Goal: Contribute content: Contribute content

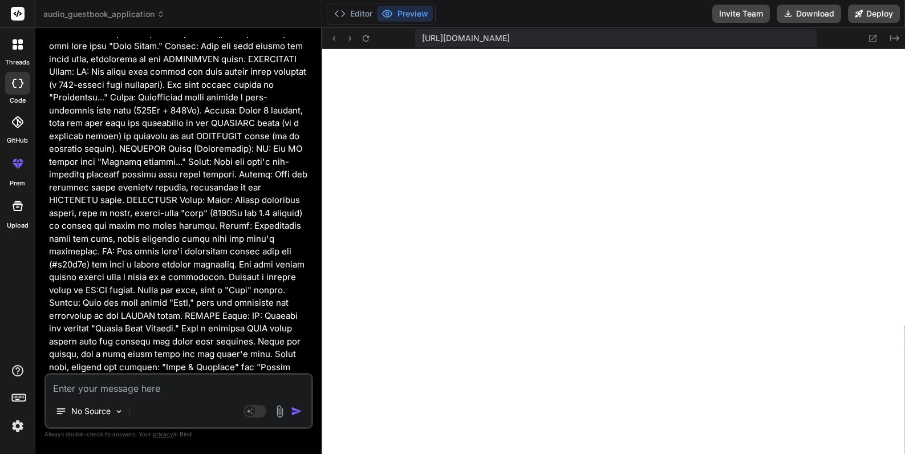
scroll to position [513, 0]
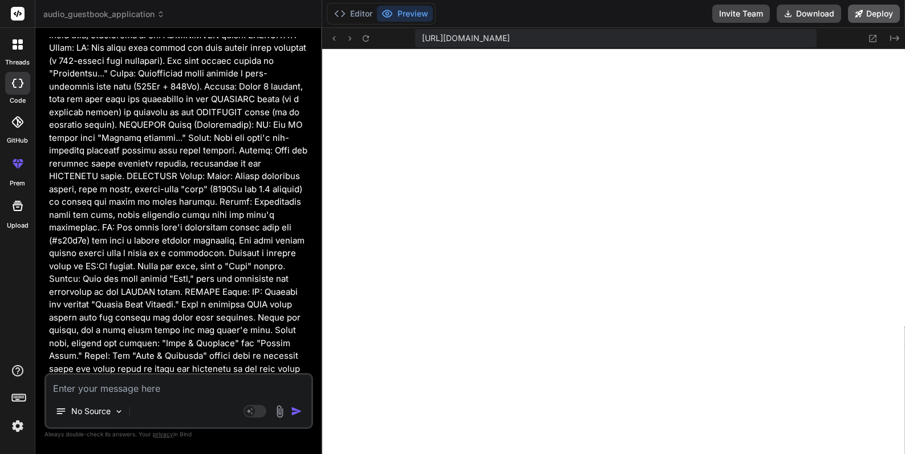
click at [863, 13] on icon at bounding box center [859, 14] width 8 height 8
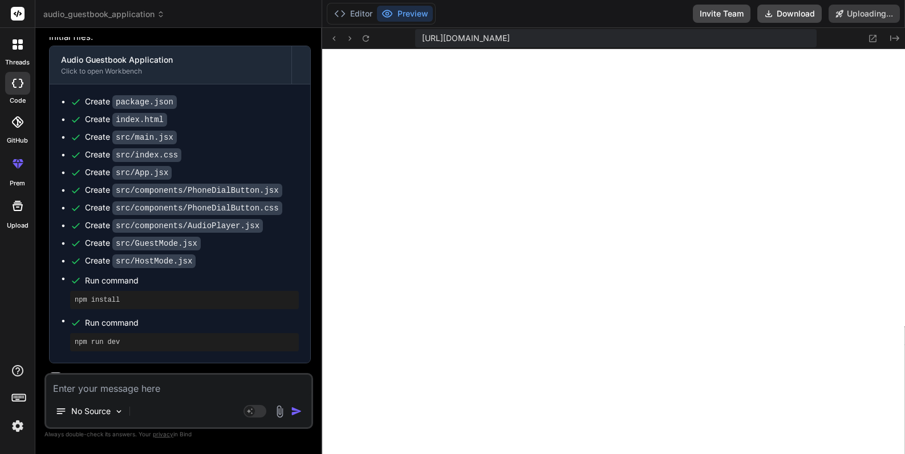
scroll to position [1786, 0]
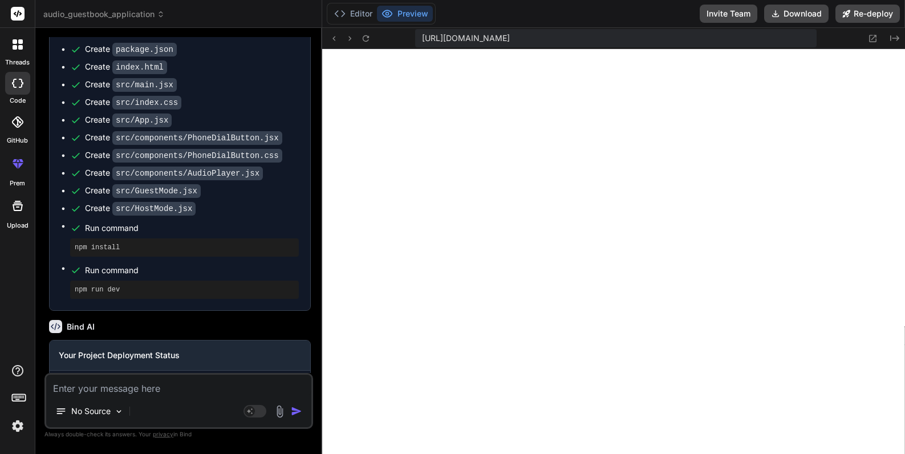
type textarea "x"
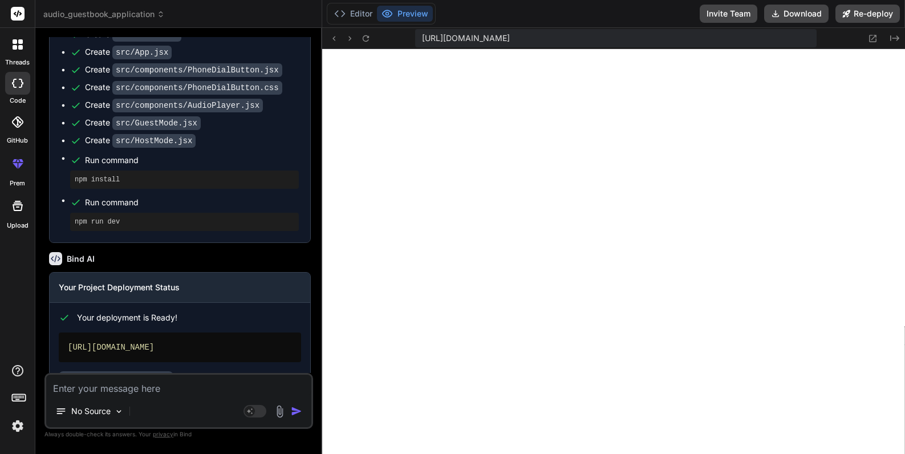
scroll to position [1855, 0]
click at [202, 332] on div "[URL][DOMAIN_NAME]" at bounding box center [180, 347] width 242 height 30
copy div "[URL][DOMAIN_NAME]"
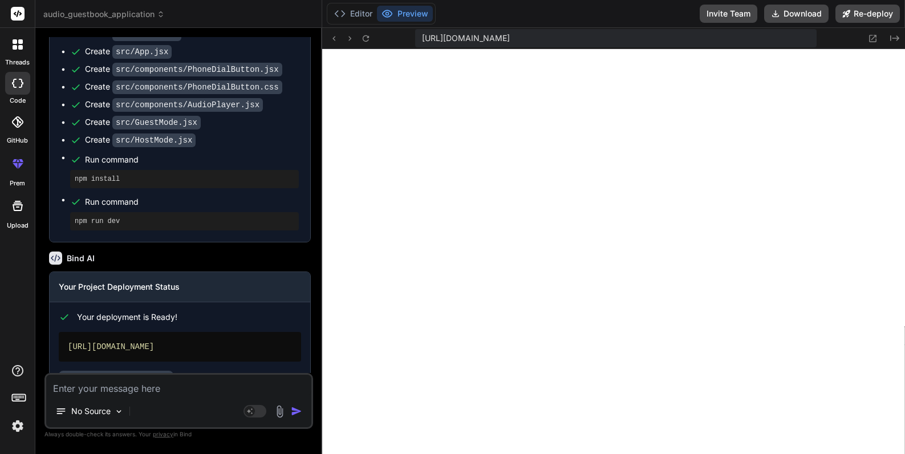
click at [133, 386] on textarea at bounding box center [178, 385] width 265 height 21
type textarea "x"
type textarea "M"
type textarea "x"
type textarea "MA"
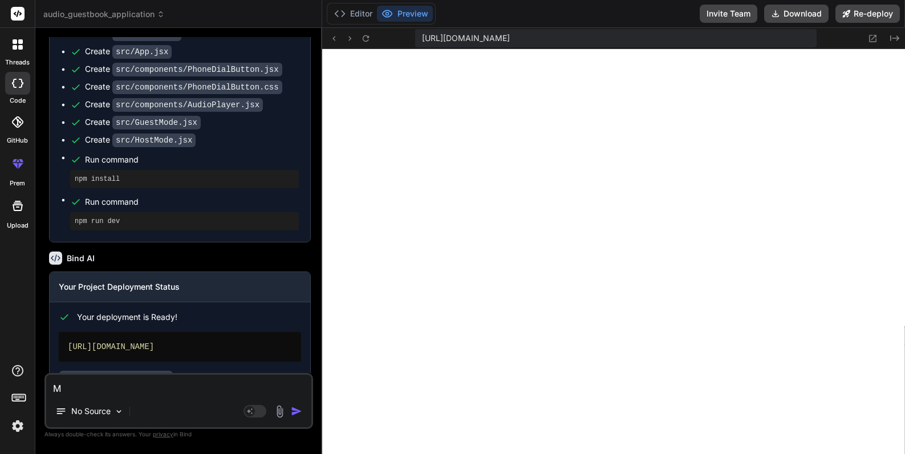
type textarea "x"
type textarea "MAK"
type textarea "x"
type textarea "MAKE"
type textarea "x"
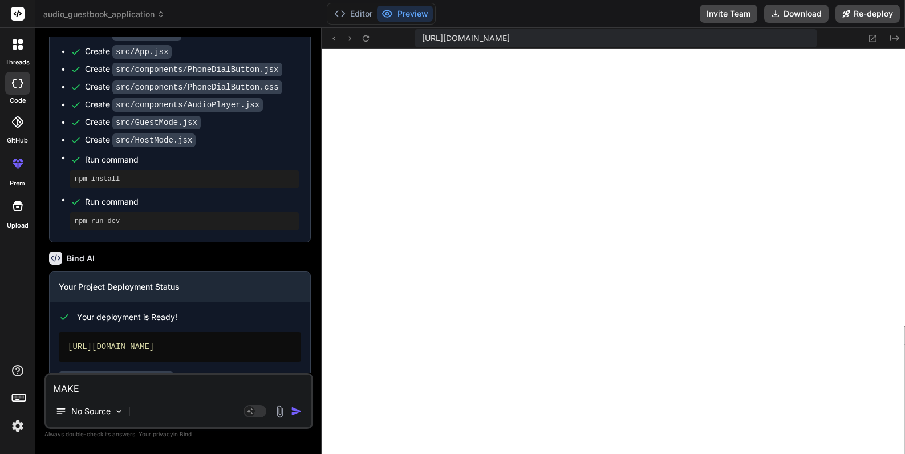
type textarea "MAKE"
type textarea "x"
type textarea "MAKE I"
type textarea "x"
type textarea "MAKE IT"
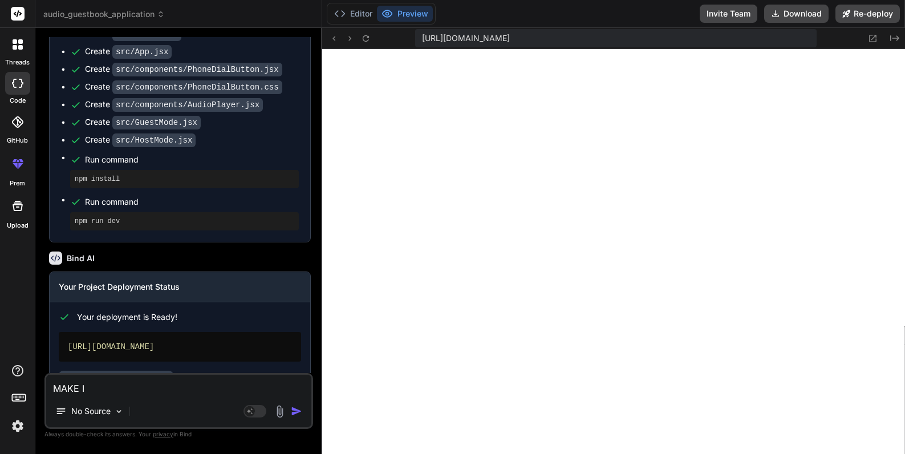
type textarea "x"
type textarea "MAKE IT"
type textarea "x"
type textarea "MAKE IT L"
type textarea "x"
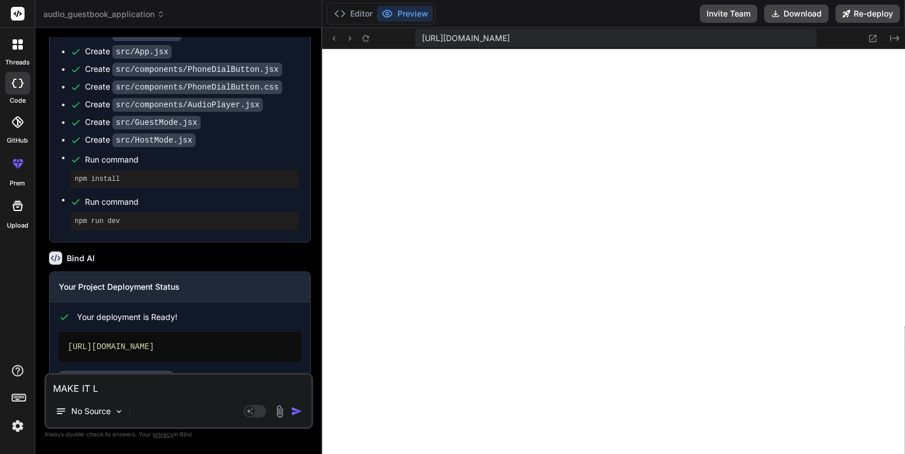
type textarea "MAKE IT LO"
type textarea "x"
type textarea "MAKE IT LOO"
type textarea "x"
type textarea "MAKE IT LOOM"
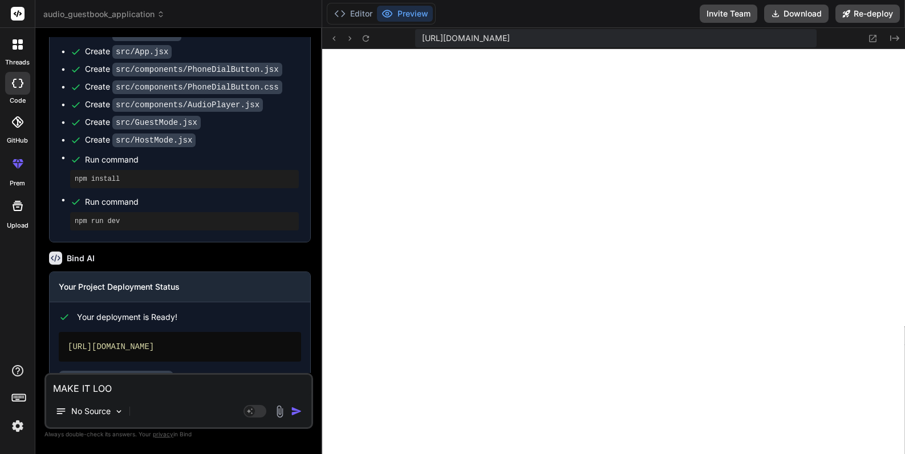
type textarea "x"
type textarea "MAKE IT LOO"
type textarea "x"
type textarea "MAKE IT LOOL"
type textarea "x"
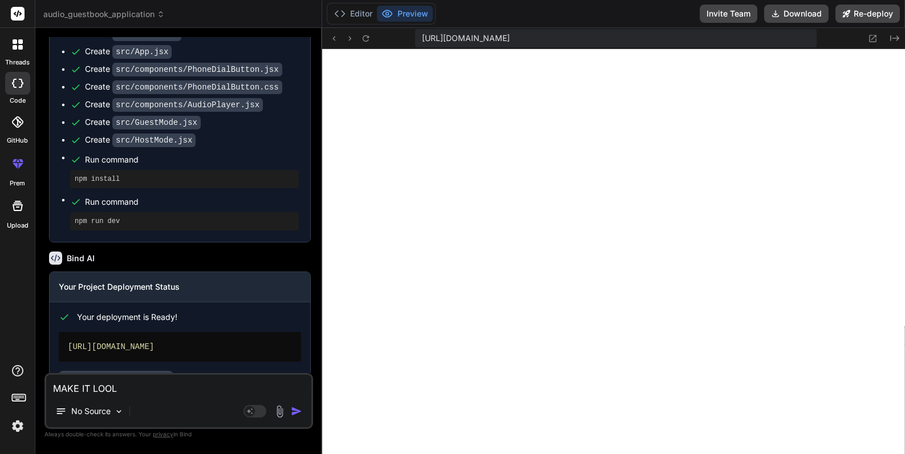
type textarea "MAKE IT LOOL"
type textarea "x"
type textarea "MAKE IT LOOL"
type textarea "x"
type textarea "MAKE IT LOO"
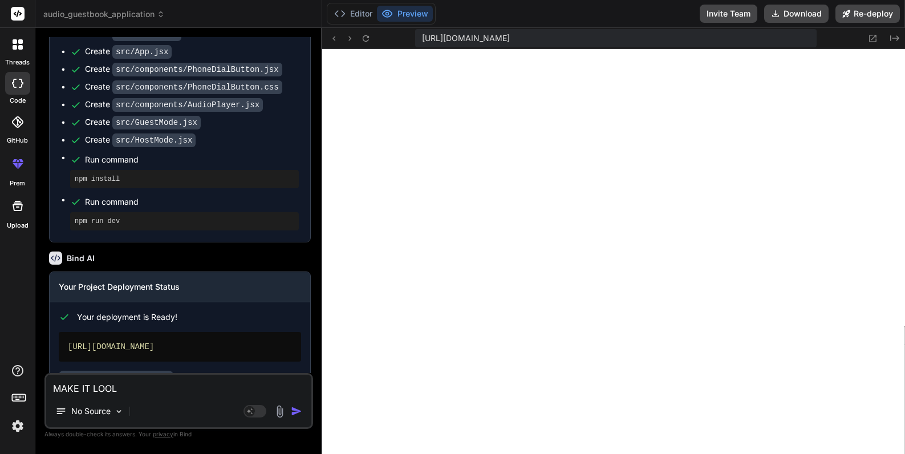
type textarea "x"
type textarea "MAKE IT LOOK"
type textarea "x"
type textarea "MAKE IT LOOK"
type textarea "x"
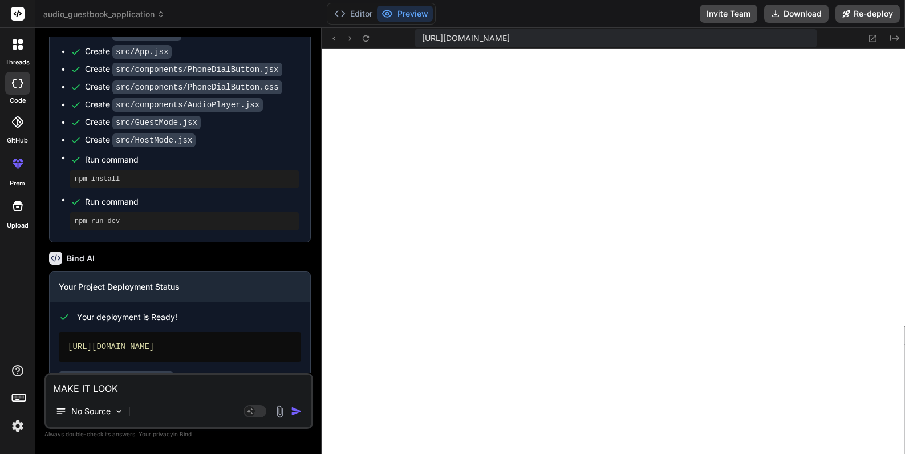
type textarea "MAKE IT LOOK M"
type textarea "x"
type textarea "MAKE IT LOOK MO"
type textarea "x"
type textarea "MAKE IT LOOK MORT"
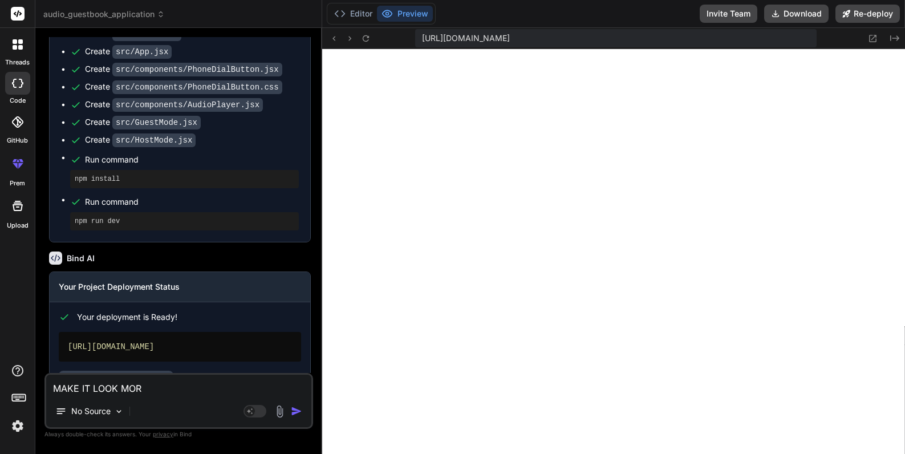
type textarea "x"
type textarea "MAKE IT LOOK MORTE"
type textarea "x"
type textarea "MAKE IT LOOK MORTE"
type textarea "x"
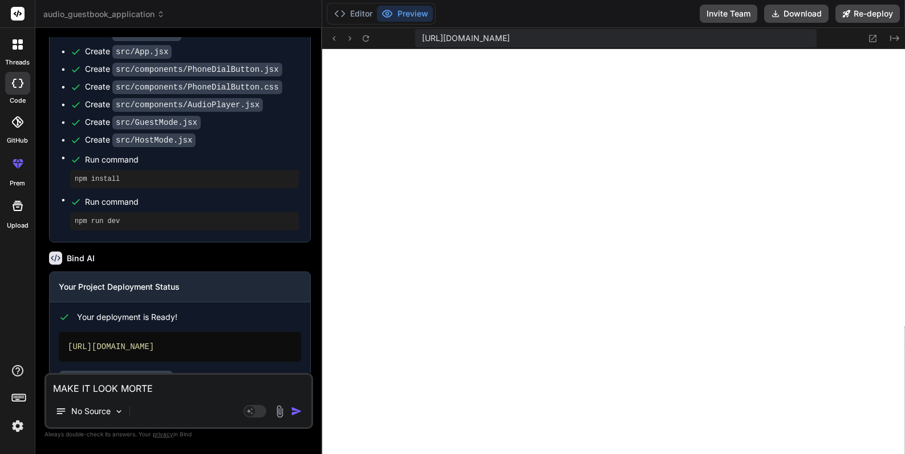
type textarea "MAKE IT LOOK MORTE L"
type textarea "x"
type textarea "MAKE IT LOOK MORTE LI"
type textarea "x"
type textarea "MAKE IT LOOK MORTE LIK"
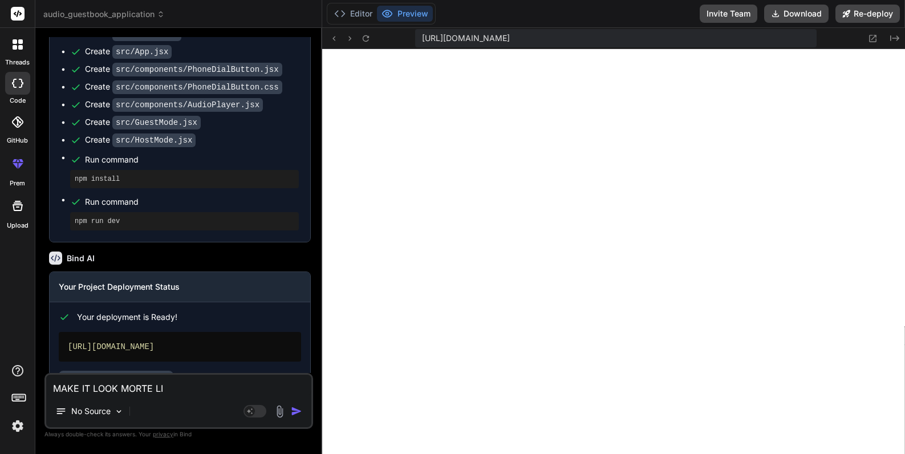
type textarea "x"
type textarea "MAKE IT LOOK MORTE LIKE"
type textarea "x"
type textarea "MAKE IT LOOK MORTE LIKE"
type textarea "x"
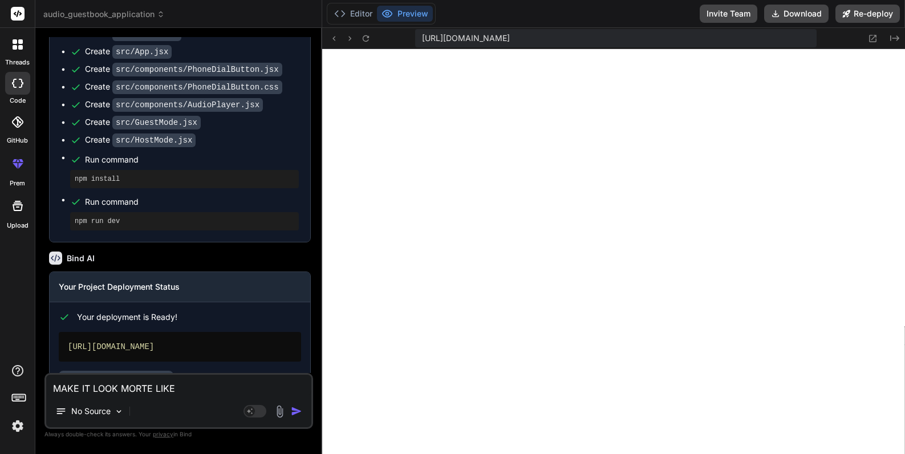
type textarea "MAKE IT LOOK MORTE LIKE A"
type textarea "x"
type textarea "MAKE IT LOOK MORTE LIKE A"
type textarea "x"
type textarea "MAKE IT LOOK MORTE LIKE A M"
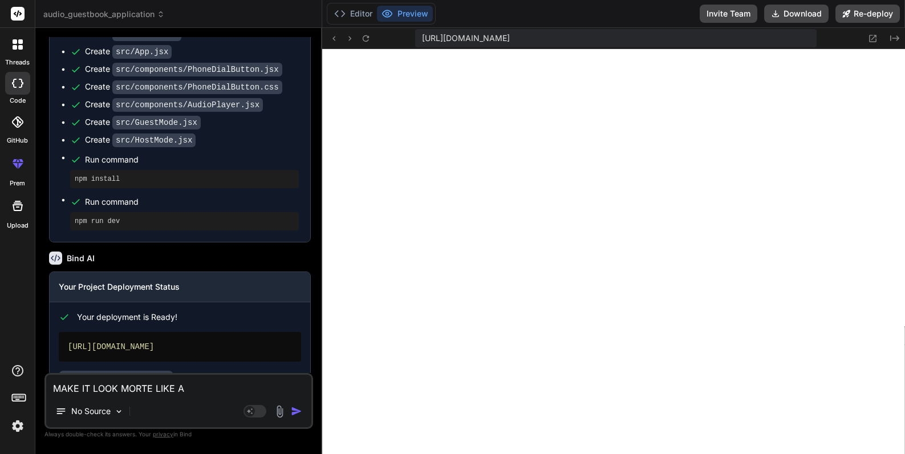
type textarea "x"
type textarea "MAKE IT LOOK MORTE LIKE A MO"
type textarea "x"
type textarea "MAKE IT LOOK MORTE LIKE A MOB"
type textarea "x"
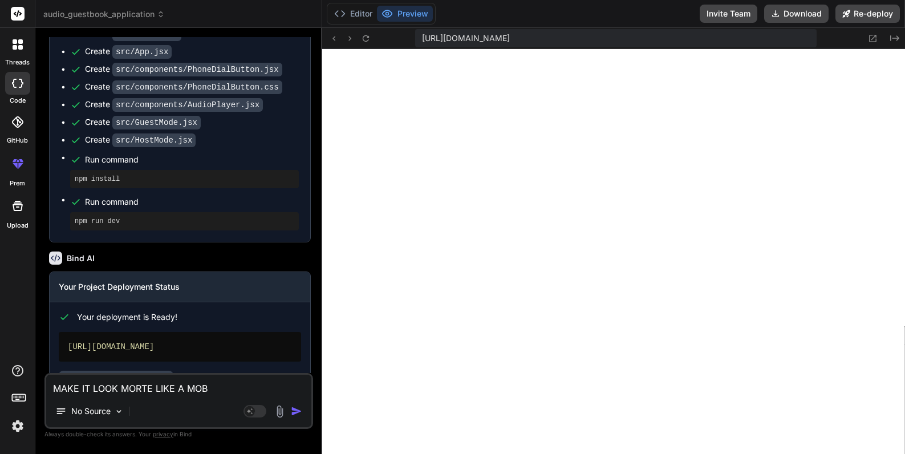
type textarea "MAKE IT LOOK MORTE LIKE A MOBI"
type textarea "x"
type textarea "MAKE IT LOOK MORTE LIKE A MOBIL"
type textarea "x"
type textarea "MAKE IT LOOK MORTE LIKE A MOBILE"
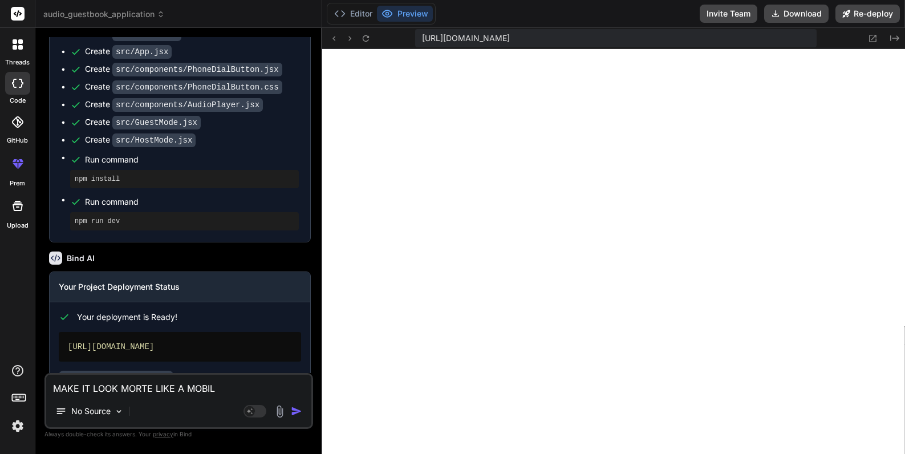
type textarea "x"
type textarea "MAKE IT LOOK MORTE LIKE A MOBILE"
type textarea "x"
type textarea "MAKE IT LOOK MORTE LIKE A MOBILE P"
type textarea "x"
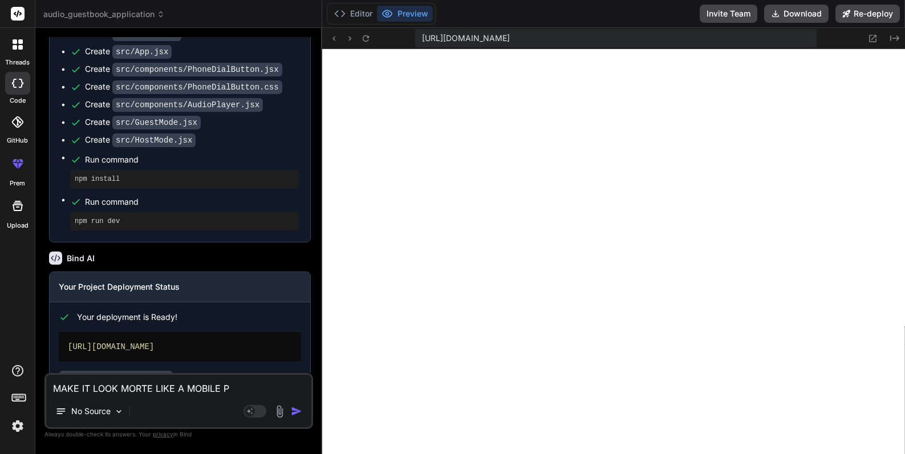
type textarea "MAKE IT LOOK MORTE LIKE A MOBILE PH"
type textarea "x"
type textarea "MAKE IT LOOK MORTE LIKE A MOBILE PHO"
type textarea "x"
type textarea "MAKE IT LOOK MORTE LIKE A MOBILE PHON"
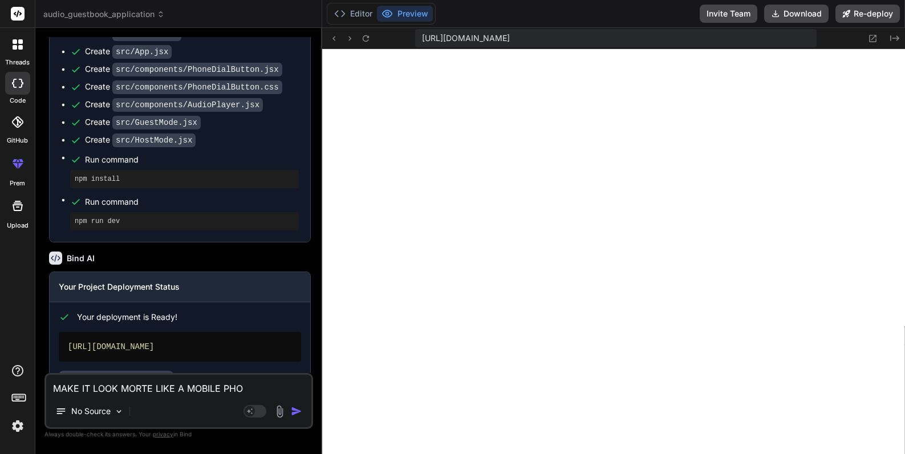
type textarea "x"
type textarea "MAKE IT LOOK MORTE LIKE A MOBILE PHONE"
type textarea "x"
type textarea "MAKE IT LOOK MORTE LIKE A MOBILE PHONE"
type textarea "x"
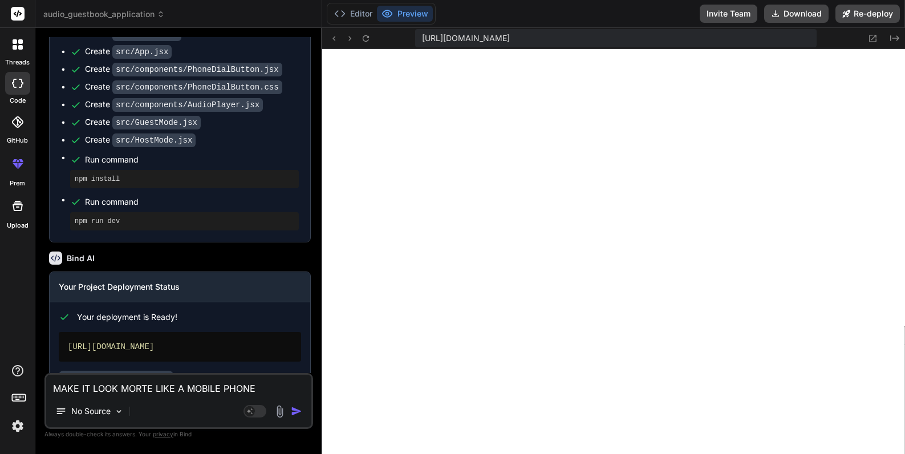
type textarea "MAKE IT LOOK MORTE LIKE A MOBILE PHONE S"
type textarea "x"
type textarea "MAKE IT LOOK MORTE LIKE A MOBILE PHONE SC"
type textarea "x"
type textarea "MAKE IT LOOK MORTE LIKE A MOBILE PHONE SCR"
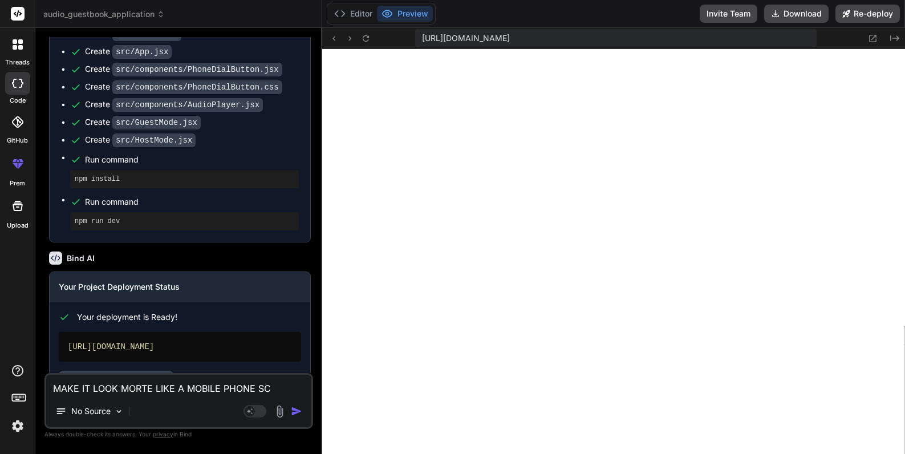
type textarea "x"
type textarea "MAKE IT LOOK MORTE LIKE A MOBILE PHONE SCRE"
type textarea "x"
type textarea "MAKE IT LOOK MORTE LIKE A MOBILE PHONE SCREE"
type textarea "x"
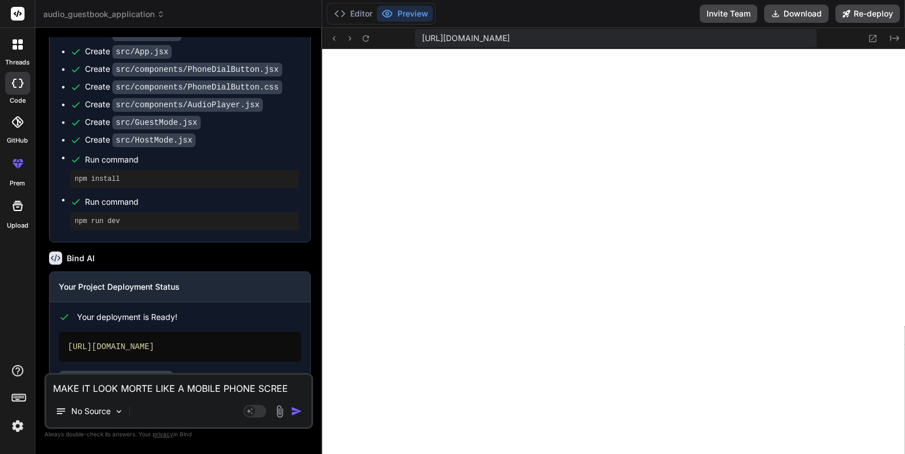
type textarea "MAKE IT LOOK MORTE LIKE A MOBILE PHONE SCREEN"
type textarea "x"
type textarea "MAKE IT LOOK MORTE LIKE A MOBILE PHONE SCREEN"
type textarea "x"
type textarea "MAKE IT LOOK MORTE LIKE A MOBILE PHONE SCREEN W"
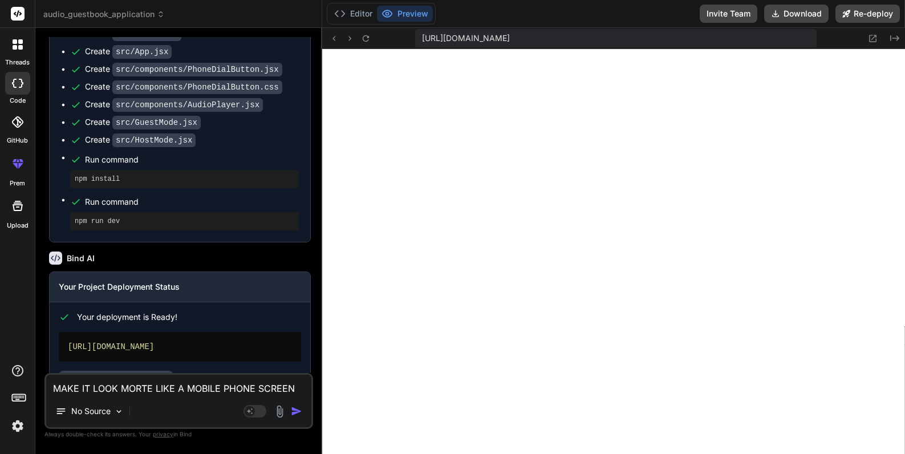
type textarea "x"
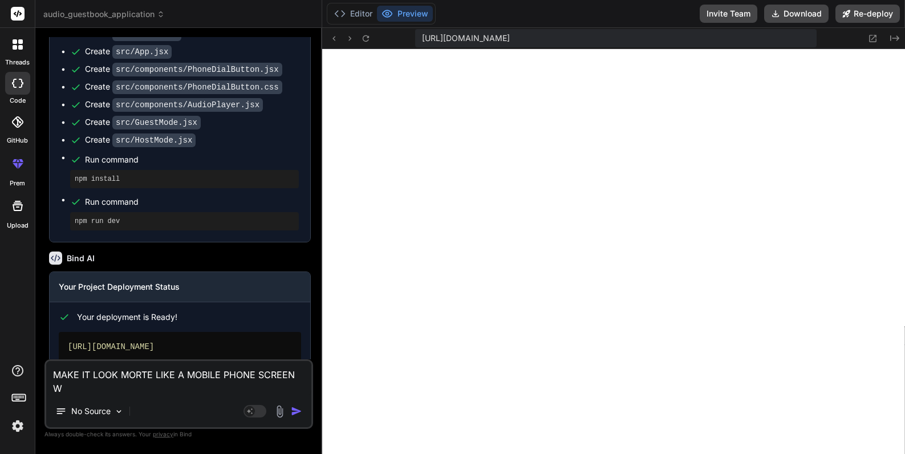
type textarea "MAKE IT LOOK MORTE LIKE A MOBILE PHONE SCREEN WH"
type textarea "x"
type textarea "MAKE IT LOOK MORTE LIKE A MOBILE PHONE SCREEN WHE"
type textarea "x"
type textarea "MAKE IT LOOK MORTE LIKE A MOBILE PHONE SCREEN WHEN"
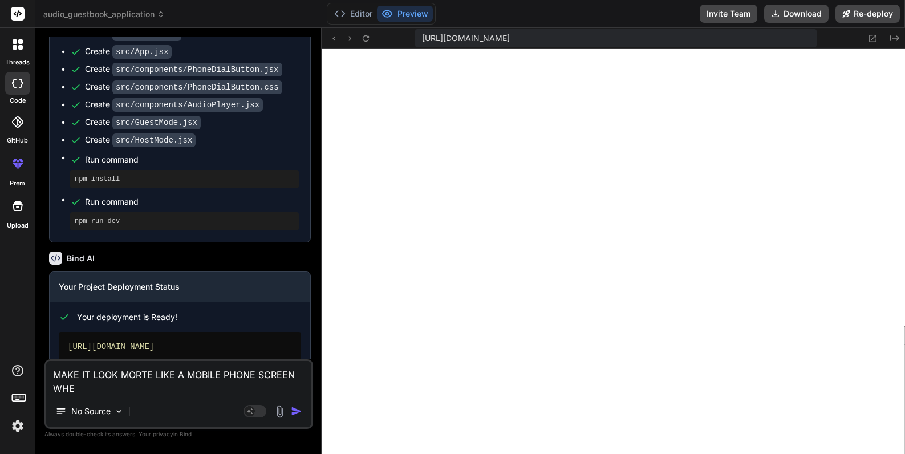
type textarea "x"
type textarea "MAKE IT LOOK MORTE LIKE A MOBILE PHONE SCREEN WHEN"
type textarea "x"
type textarea "MAKE IT LOOK MORTE LIKE A MOBILE PHONE SCREEN WHEN D"
type textarea "x"
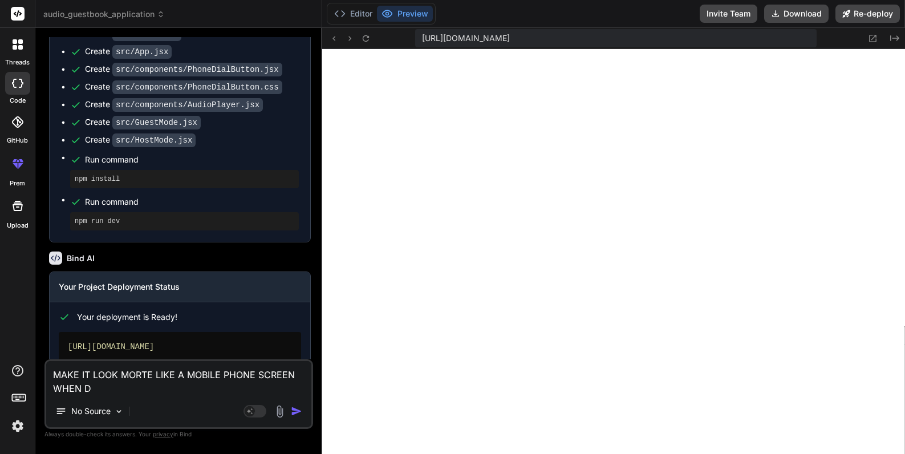
type textarea "MAKE IT LOOK MORTE LIKE A MOBILE PHONE SCREEN WHEN DI"
type textarea "x"
type textarea "MAKE IT LOOK MORTE LIKE A MOBILE PHONE SCREEN WHEN DIA"
type textarea "x"
type textarea "MAKE IT LOOK MORTE LIKE A MOBILE PHONE SCREEN WHEN DIAL"
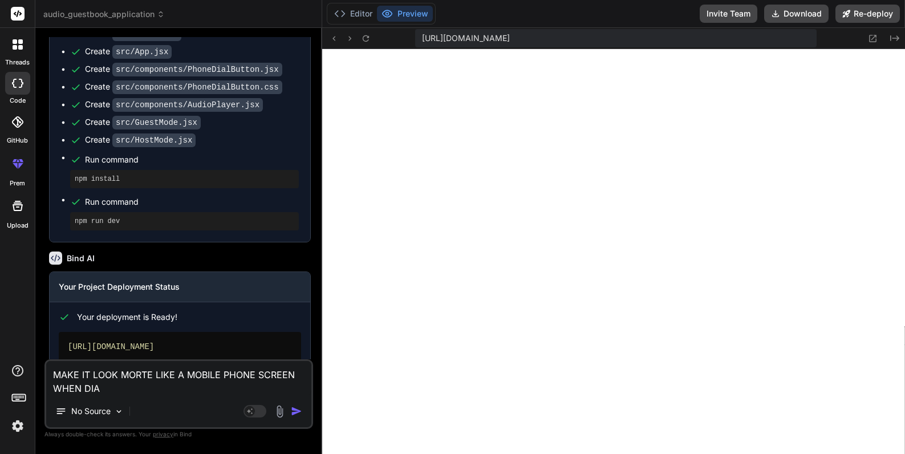
type textarea "x"
type textarea "MAKE IT LOOK MORTE LIKE A MOBILE PHONE SCREEN WHEN DIALI"
type textarea "x"
type textarea "MAKE IT LOOK MORTE LIKE A MOBILE PHONE SCREEN WHEN DIALIN"
type textarea "x"
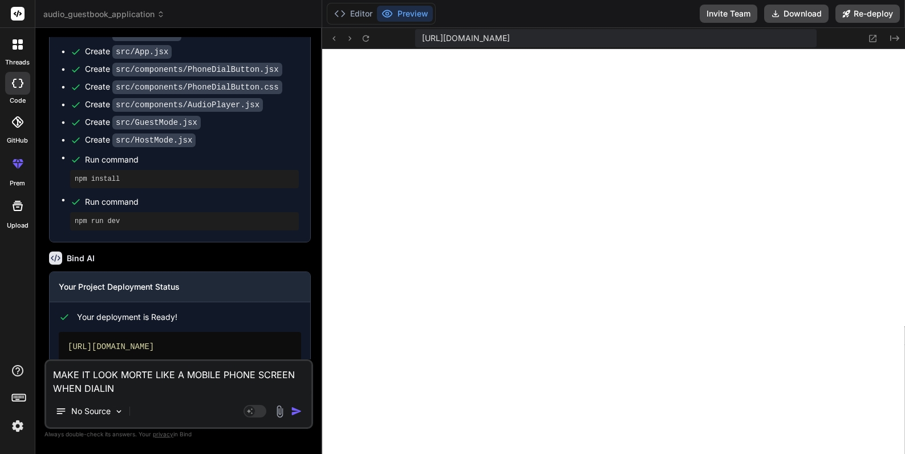
type textarea "MAKE IT LOOK MORTE LIKE A MOBILE PHONE SCREEN WHEN DIALING"
type textarea "x"
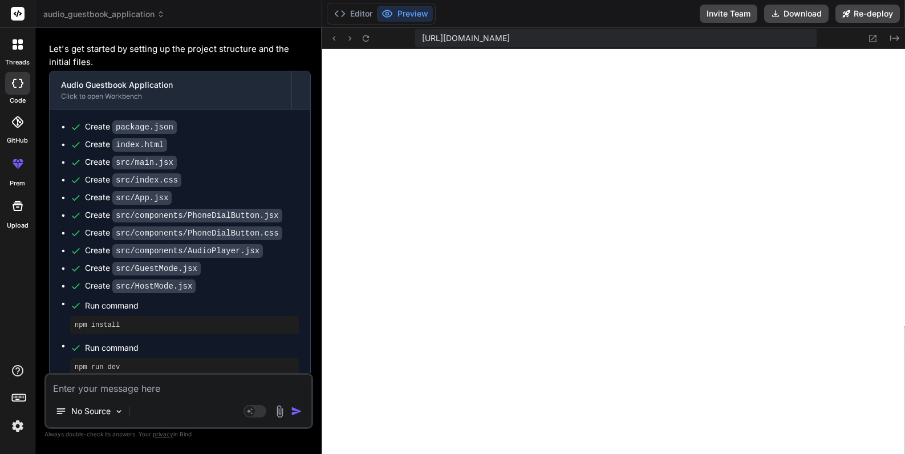
scroll to position [1758, 0]
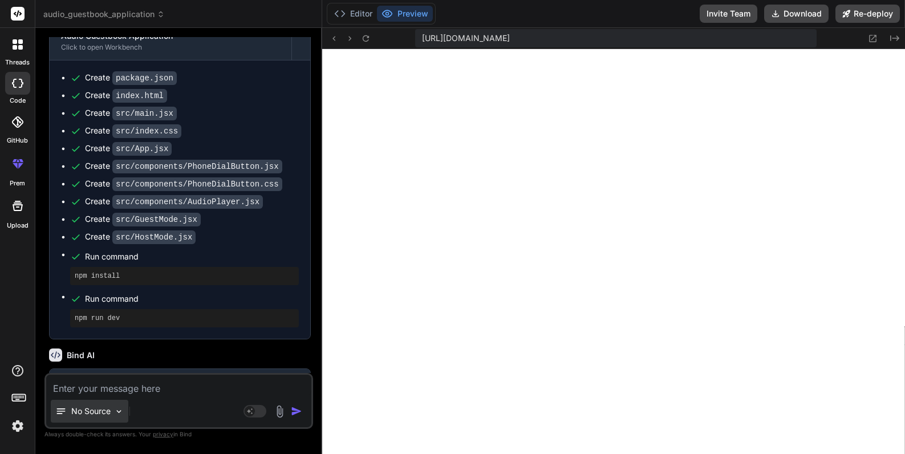
click at [115, 415] on img at bounding box center [119, 412] width 10 height 10
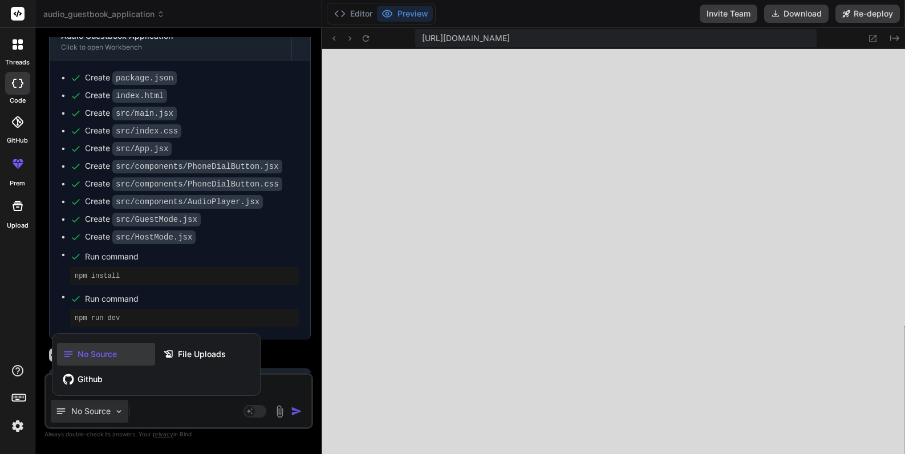
click at [194, 408] on div at bounding box center [452, 227] width 905 height 454
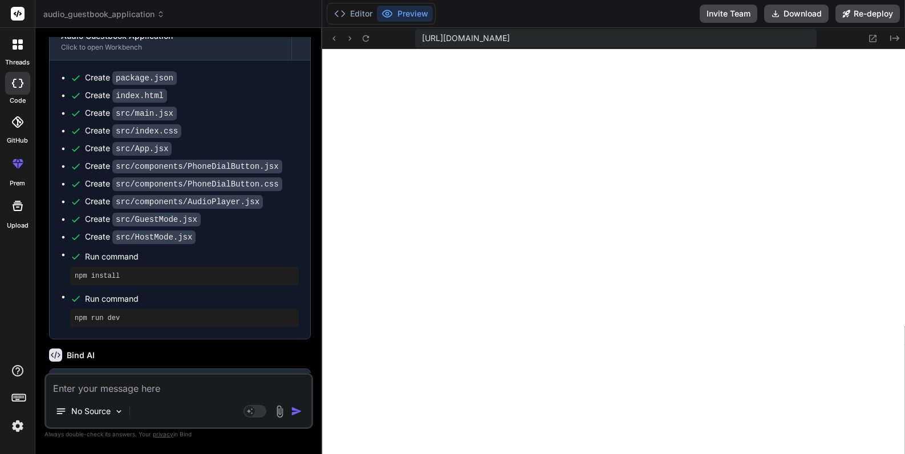
click at [208, 299] on div "Create package.json Create index.html Create src/main.jsx Create src/index.css …" at bounding box center [180, 199] width 261 height 278
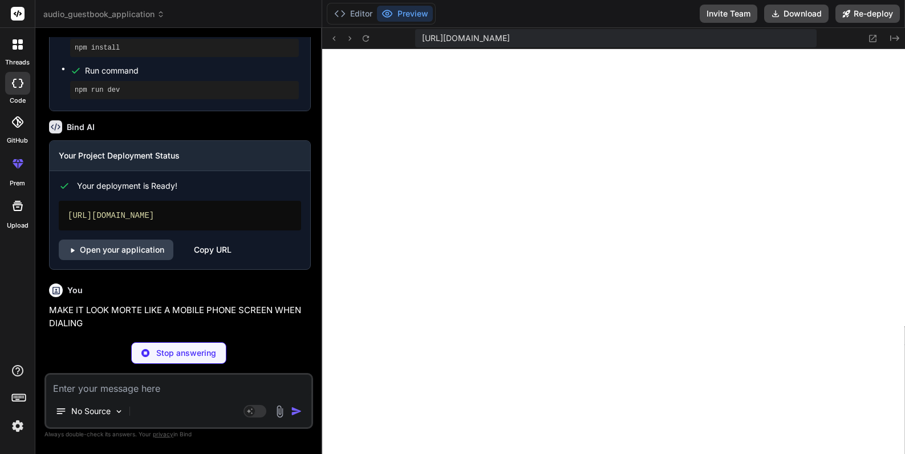
scroll to position [1986, 0]
click at [149, 11] on span "audio_guestbook_application" at bounding box center [103, 14] width 121 height 11
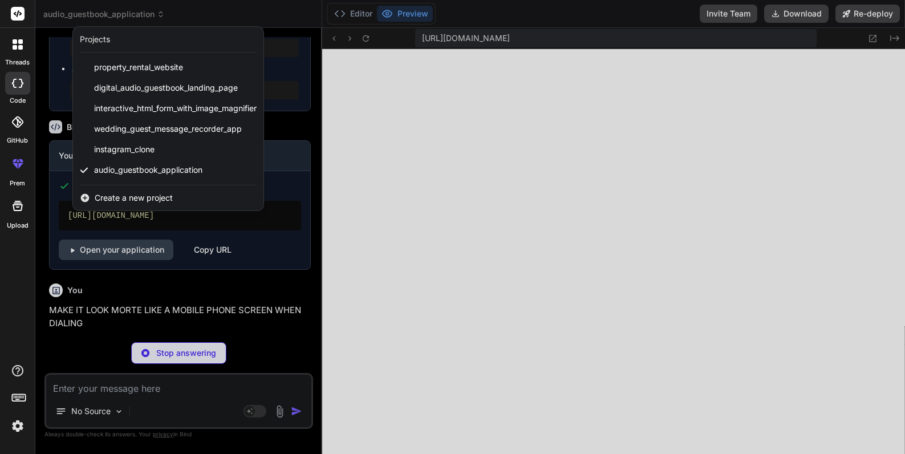
type textarea "x"
type textarea "box-shadow: 0 0 0 20px rgba(231, 76, 60, 0); } 100% { box-shadow: 0 0 0 0 rgba(…"
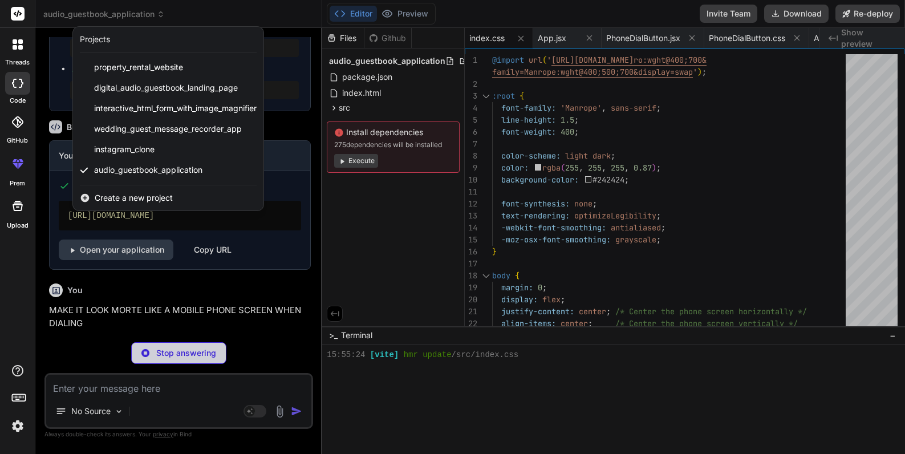
type textarea "x"
type textarea "} export default App;"
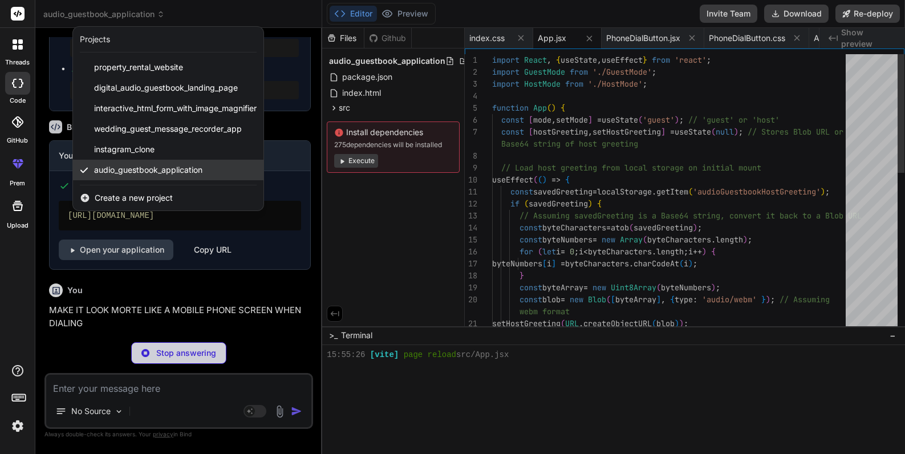
scroll to position [498, 0]
click at [181, 279] on div at bounding box center [452, 227] width 905 height 454
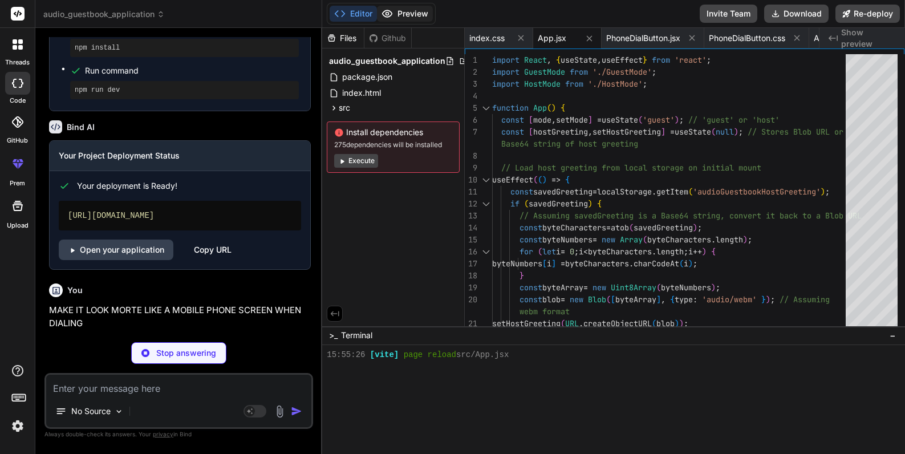
click at [410, 15] on button "Preview" at bounding box center [405, 14] width 56 height 16
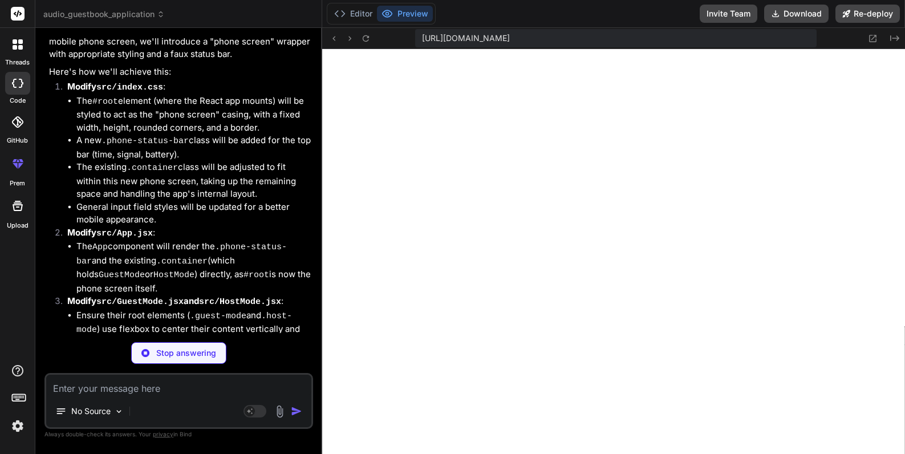
scroll to position [2431, 0]
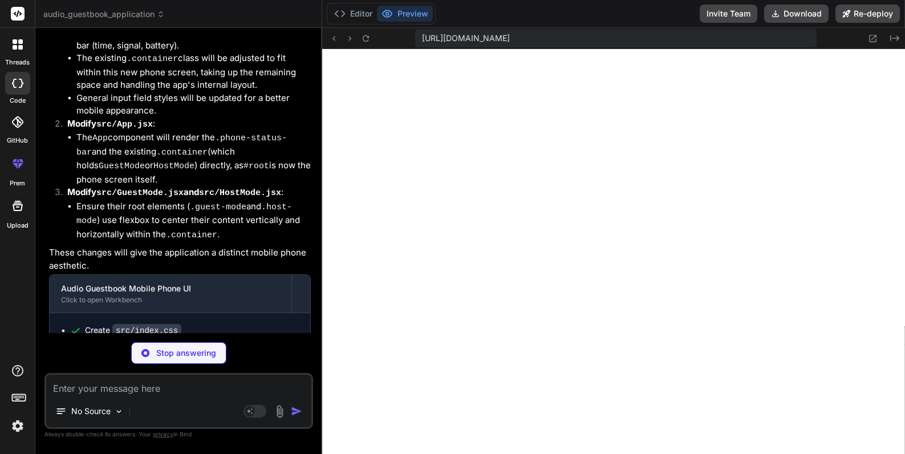
type textarea "x"
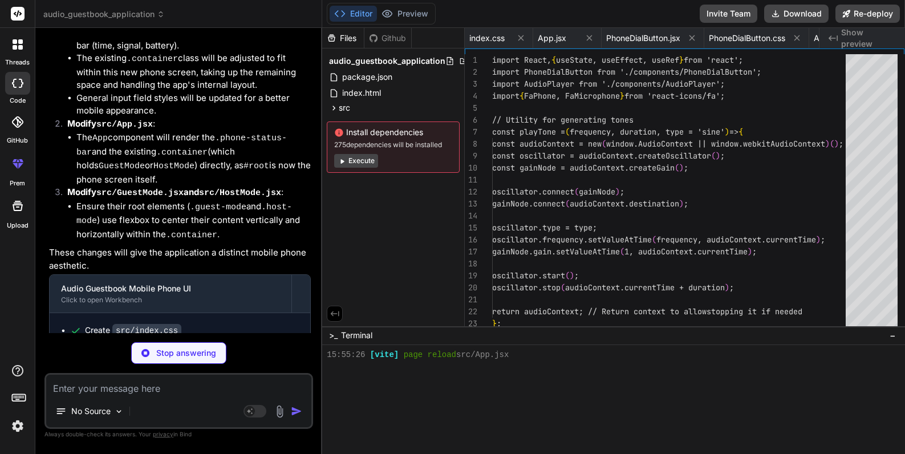
type textarea "export default GuestMode;"
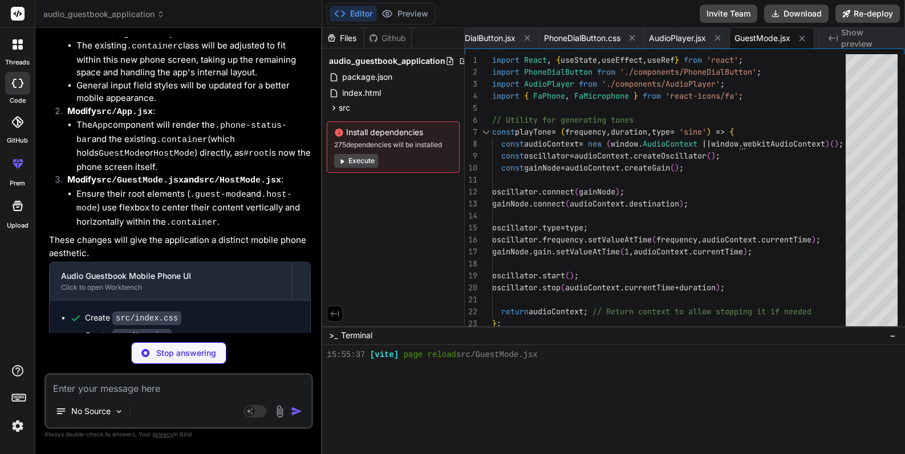
scroll to position [2449, 0]
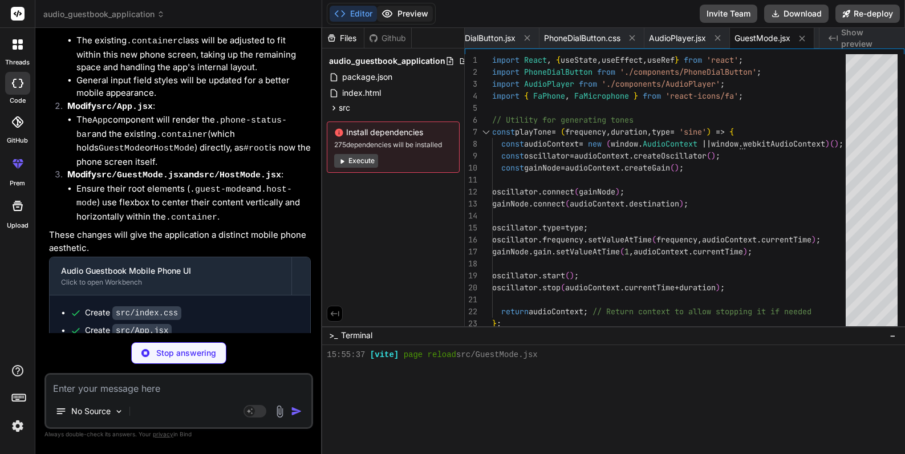
click at [415, 15] on button "Preview" at bounding box center [405, 14] width 56 height 16
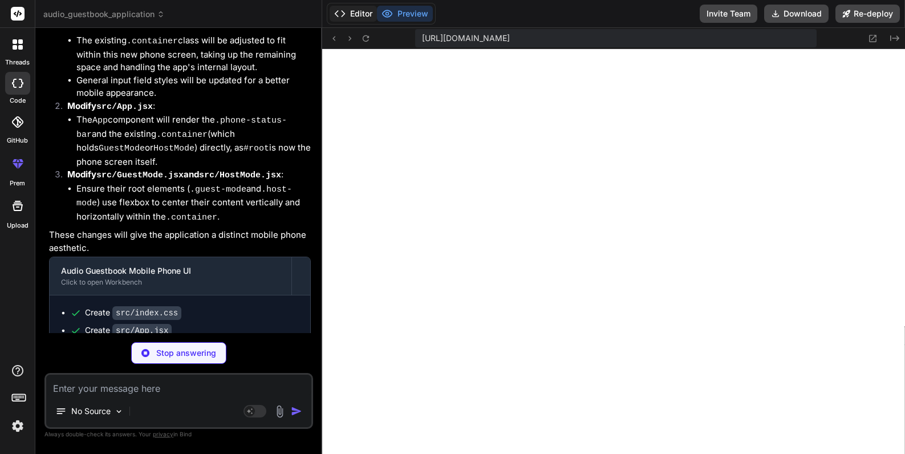
click at [360, 15] on button "Editor" at bounding box center [353, 14] width 47 height 16
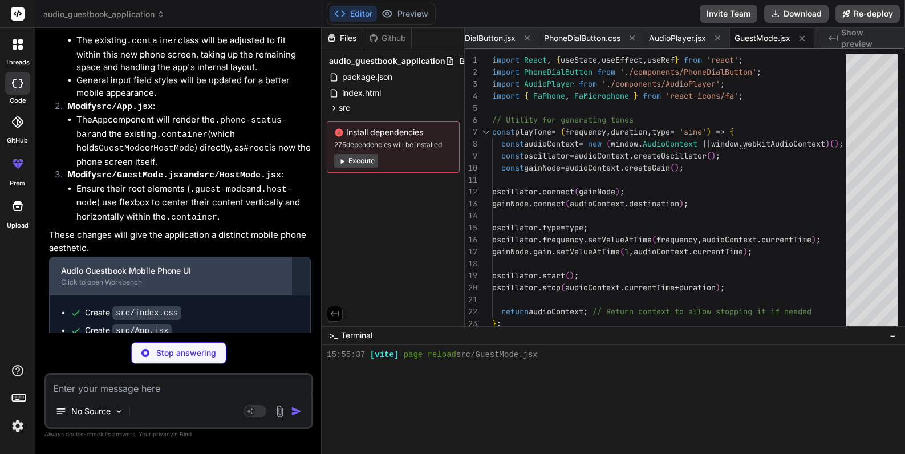
type textarea "x"
type textarea "}; export default HostMode;"
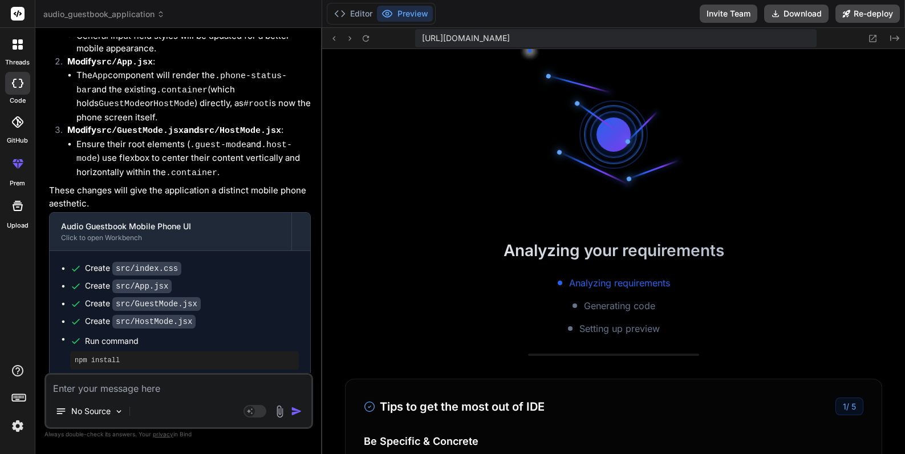
scroll to position [791, 0]
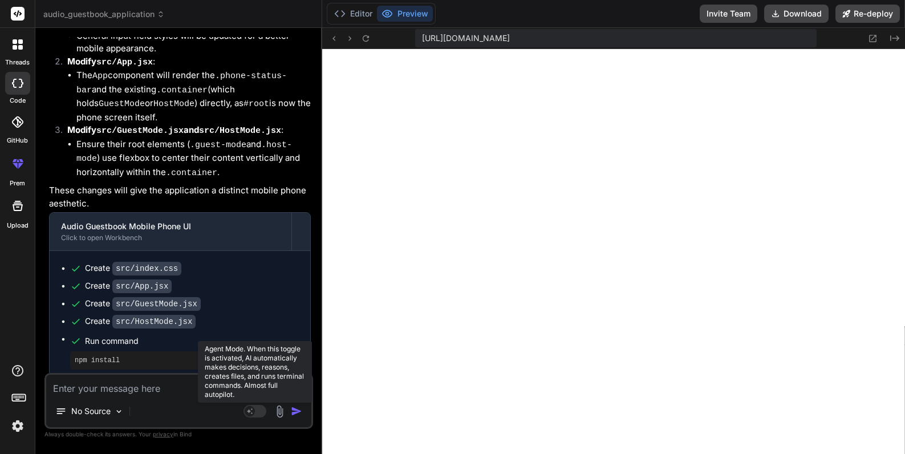
click at [249, 409] on rect at bounding box center [250, 411] width 10 height 10
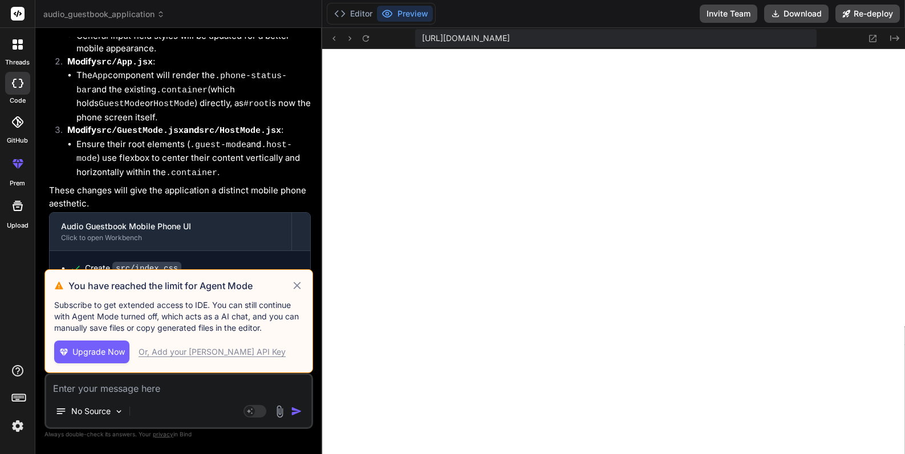
click at [186, 352] on div "Or, Add your [PERSON_NAME] API Key" at bounding box center [212, 351] width 147 height 11
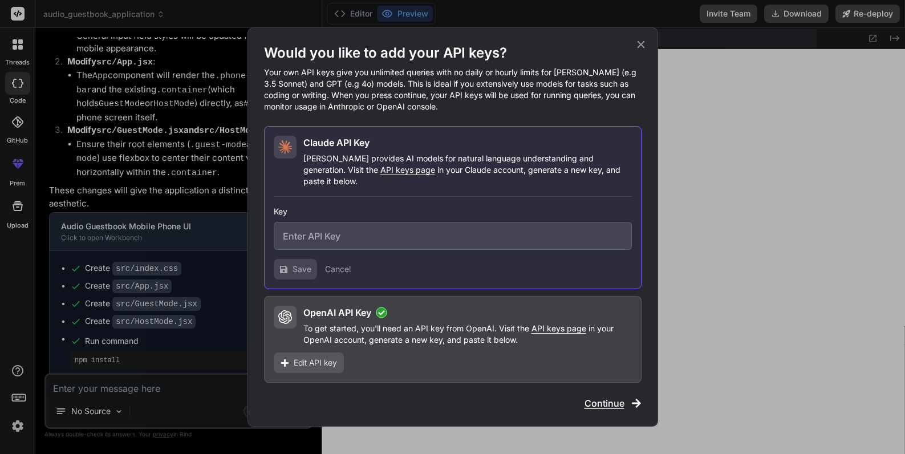
click at [641, 43] on div "Would you like to add your API keys? Your own API keys give you unlimited queri…" at bounding box center [452, 226] width 411 height 399
click at [641, 48] on icon at bounding box center [640, 44] width 7 height 7
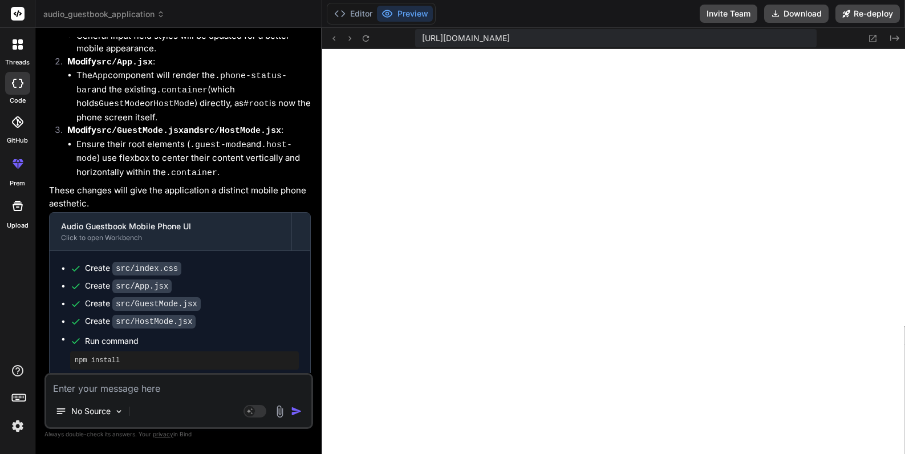
click at [106, 386] on textarea at bounding box center [178, 385] width 265 height 21
click at [273, 407] on div "Agent Mode. When this toggle is activated, AI automatically makes decisions, re…" at bounding box center [274, 411] width 66 height 14
click at [275, 409] on img at bounding box center [279, 411] width 13 height 13
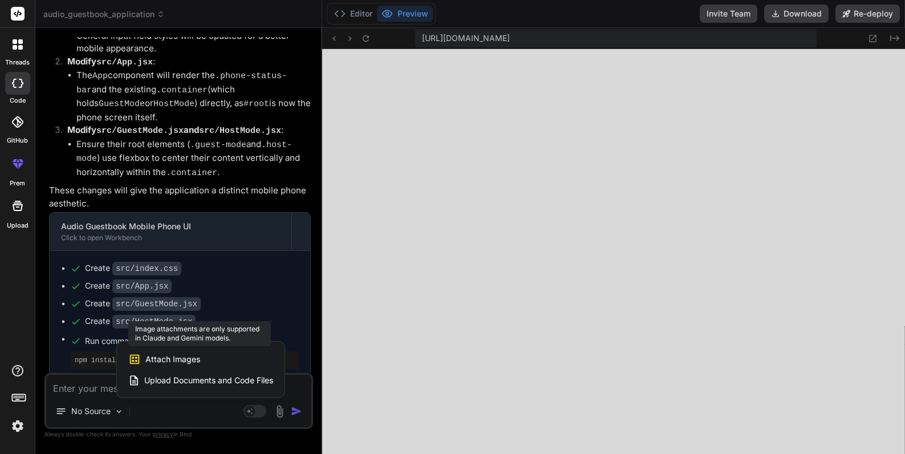
click at [192, 359] on span "Attach Images" at bounding box center [172, 359] width 55 height 11
click at [183, 360] on span "Attach Images" at bounding box center [172, 359] width 55 height 11
click at [189, 379] on span "Upload Documents and Code Files" at bounding box center [208, 380] width 129 height 11
type textarea "x"
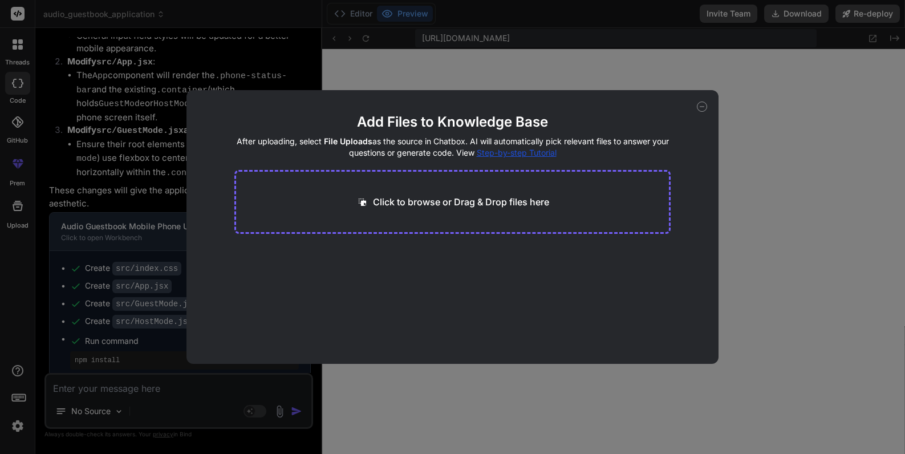
click at [391, 198] on p "Click to browse or Drag & Drop files here" at bounding box center [461, 202] width 176 height 14
type input "C:\fakepath\facetimecall.jpg"
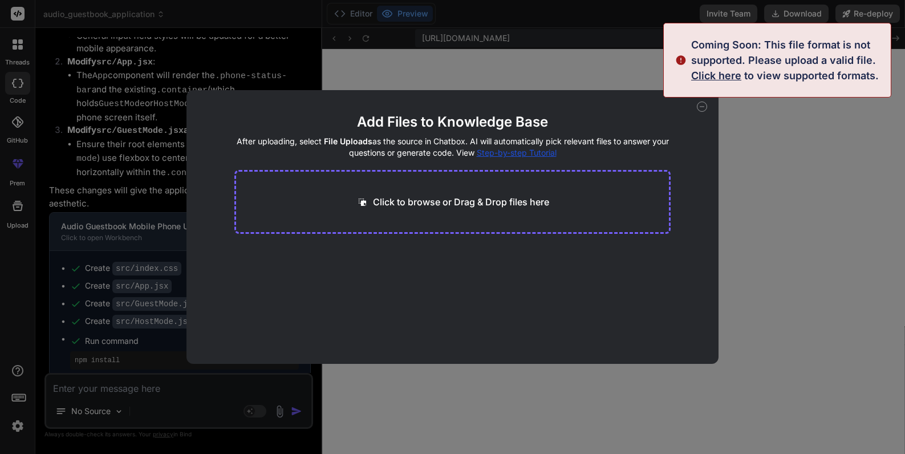
click at [771, 239] on div "Add Files to Knowledge Base After uploading, select File Uploads as the source …" at bounding box center [452, 227] width 905 height 454
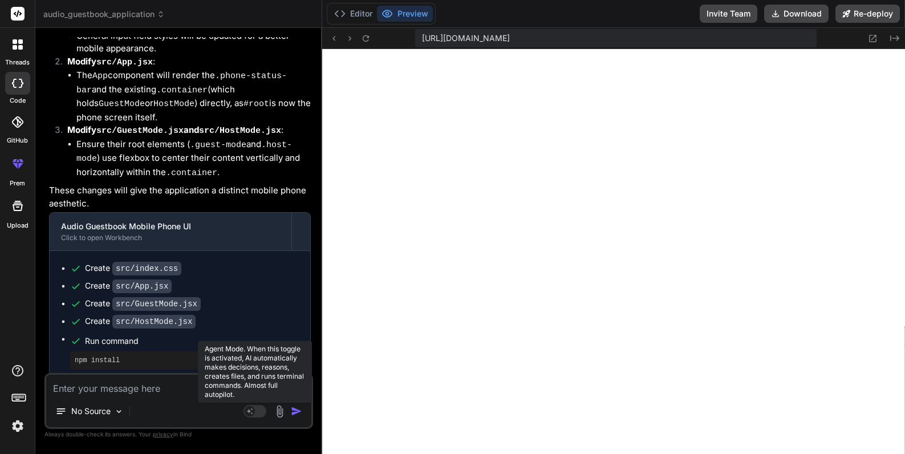
click at [251, 412] on rect at bounding box center [250, 411] width 10 height 10
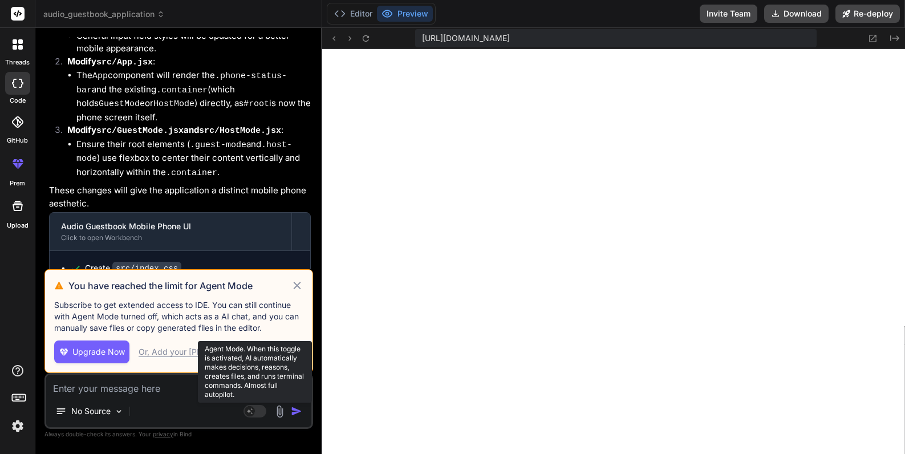
click at [251, 412] on rect at bounding box center [250, 411] width 10 height 10
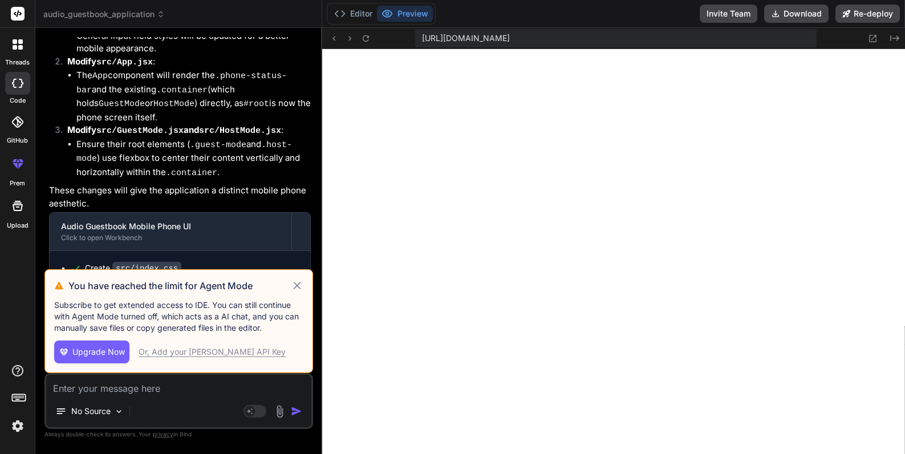
click at [296, 281] on icon at bounding box center [297, 286] width 13 height 14
type textarea "x"
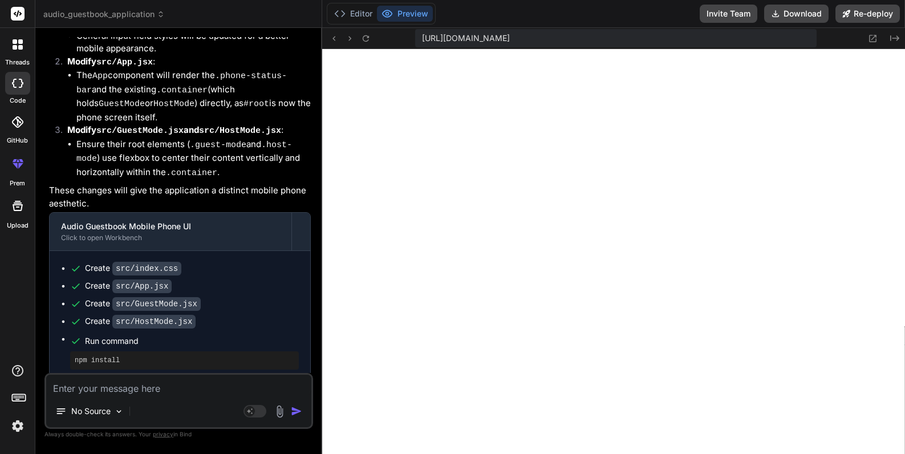
click at [132, 391] on textarea at bounding box center [178, 385] width 265 height 21
click at [133, 390] on textarea at bounding box center [178, 385] width 265 height 21
type textarea "M"
type textarea "x"
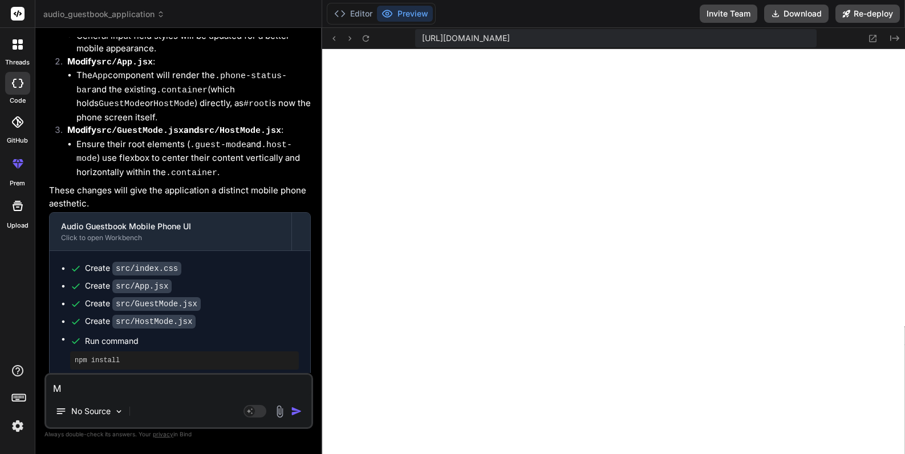
type textarea "MA"
type textarea "x"
type textarea "MAK"
type textarea "x"
type textarea "MAKE"
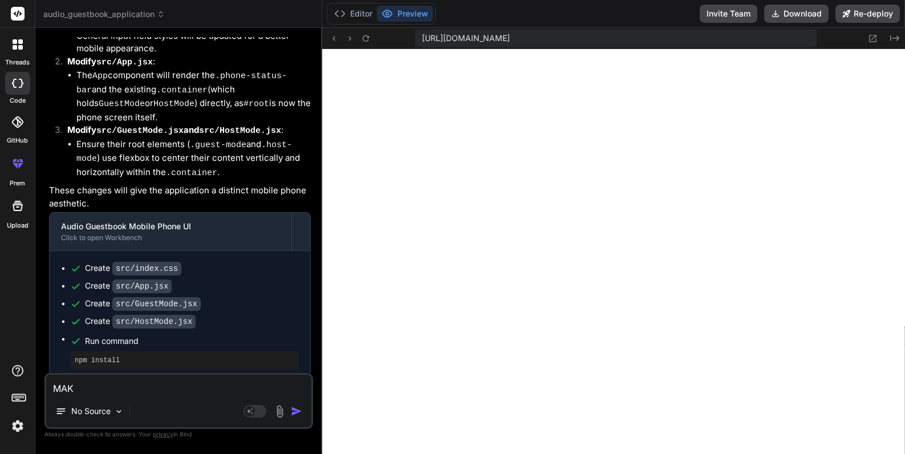
type textarea "x"
type textarea "MAKE"
type textarea "x"
type textarea "MAKE S"
type textarea "x"
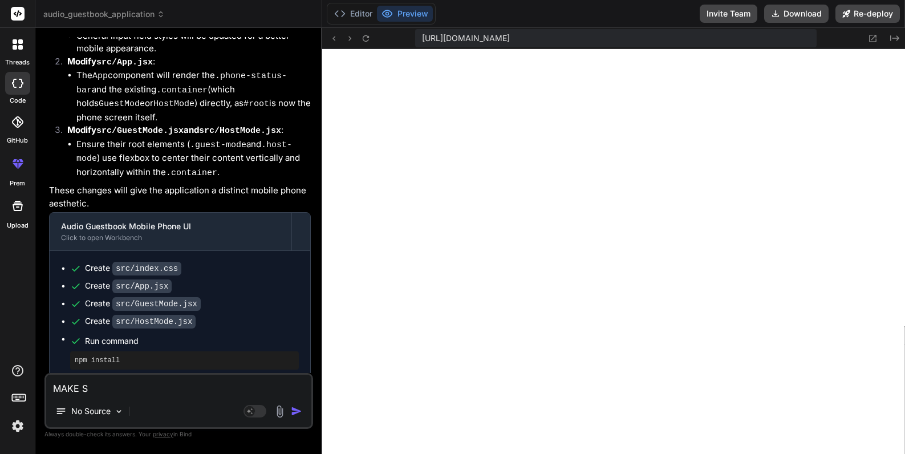
type textarea "MAKE SC"
type textarea "x"
type textarea "MAKE SCR"
type textarea "x"
type textarea "MAKE SCRE"
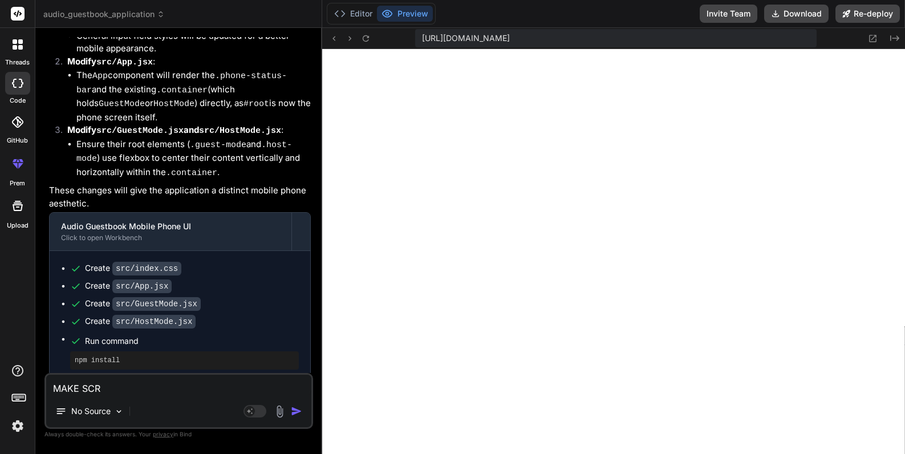
type textarea "x"
type textarea "MAKE SCREE"
type textarea "x"
type textarea "MAKE SCREEN"
type textarea "x"
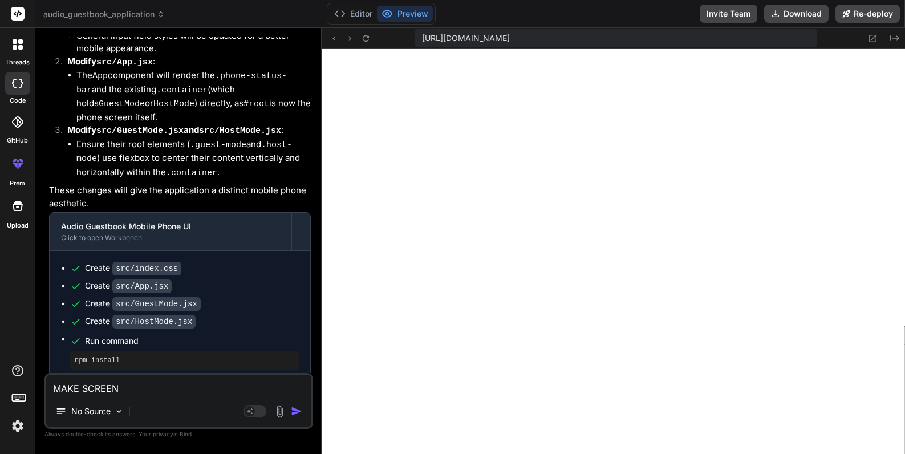
type textarea "MAKE SCREEN"
type textarea "x"
type textarea "MAKE SCREEN L"
type textarea "x"
type textarea "MAKE SCREEN LO"
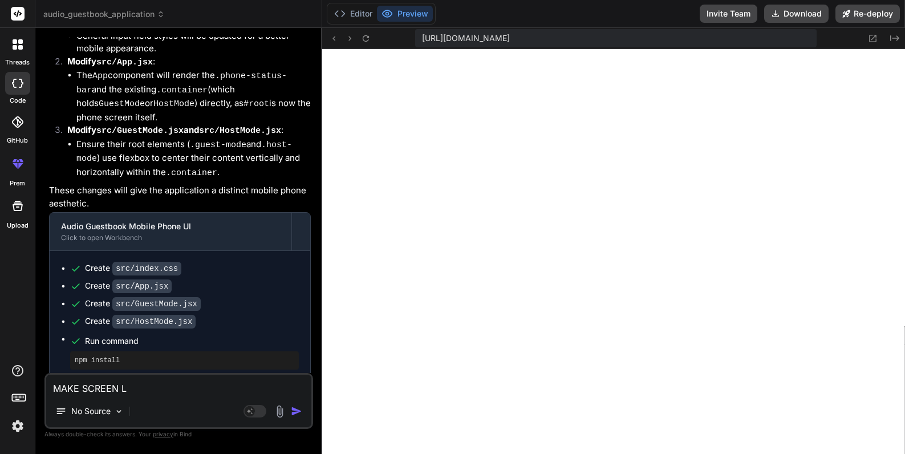
type textarea "x"
type textarea "MAKE SCREEN LOO"
type textarea "x"
type textarea "MAKE SCREEN LOOK"
type textarea "x"
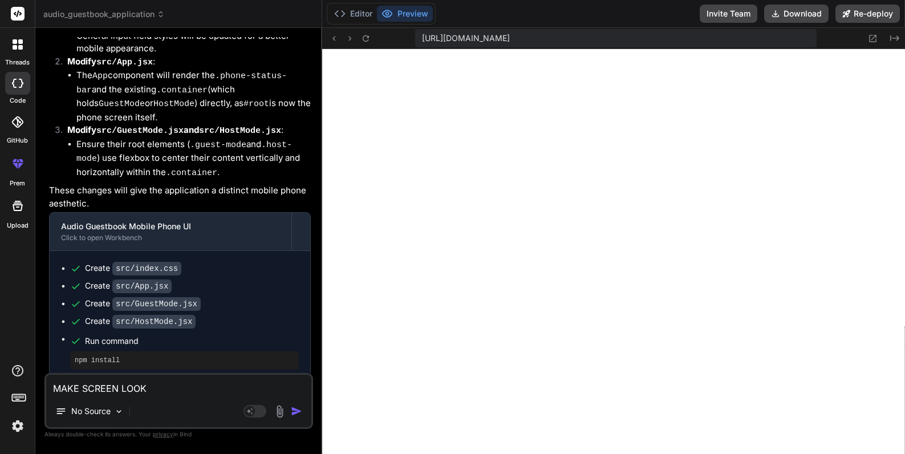
type textarea "MAKE SCREEN LOOK"
type textarea "x"
type textarea "MAKE SCREEN LOOK T"
type textarea "x"
type textarea "MAKE SCREEN LOOK TH"
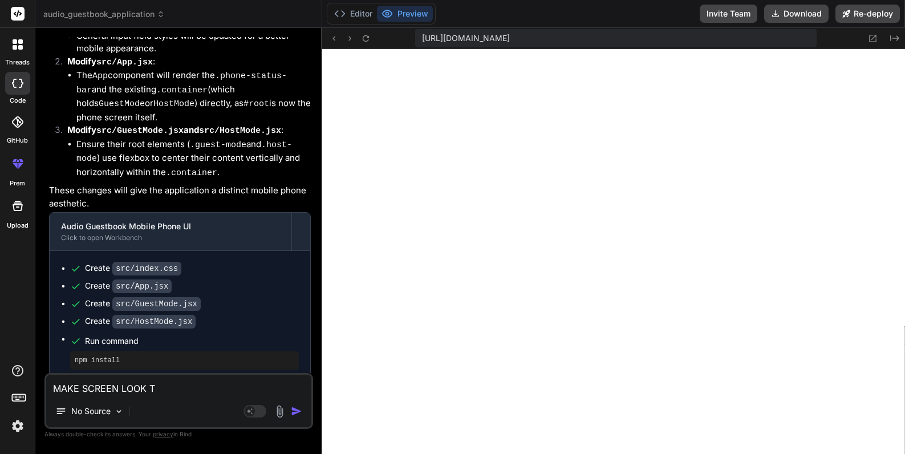
type textarea "x"
type textarea "MAKE SCREEN LOOK THE"
type textarea "x"
type textarea "MAKE SCREEN LOOK THE"
type textarea "x"
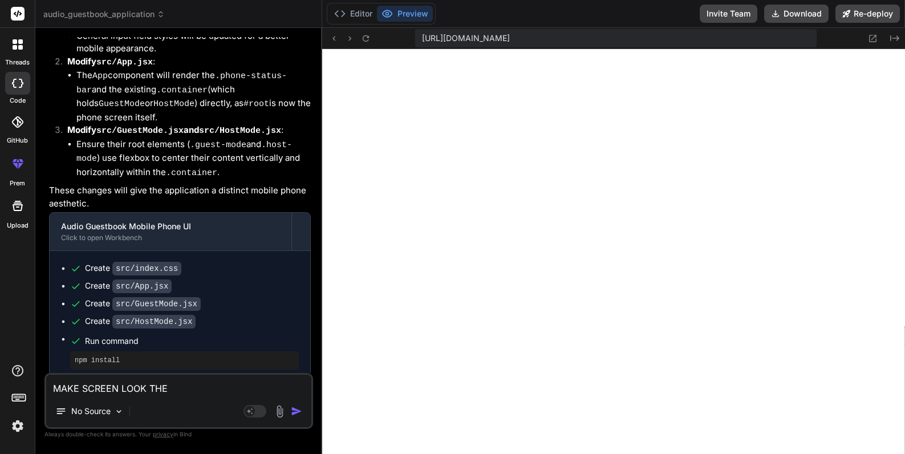
type textarea "MAKE SCREEN LOOK THE D"
type textarea "x"
type textarea "MAKE SCREEN LOOK THE DI"
type textarea "x"
type textarea "MAKE SCREEN LOOK THE DIA"
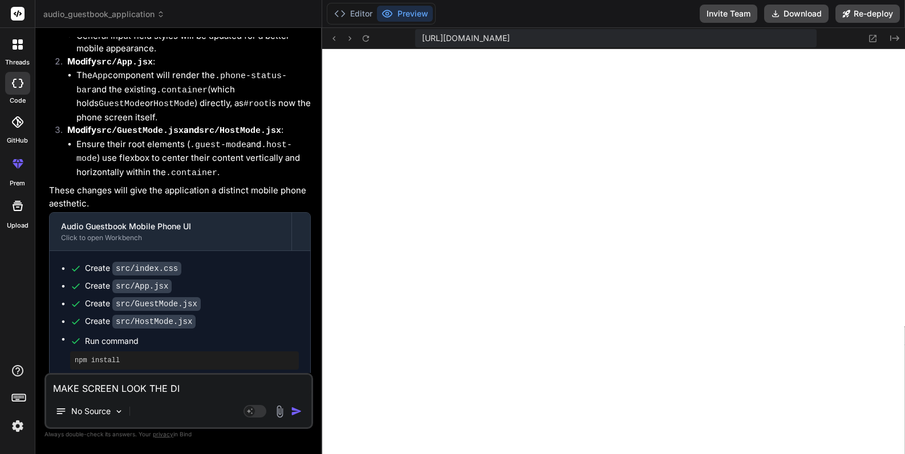
type textarea "x"
type textarea "MAKE SCREEN LOOK THE DIAL"
type textarea "x"
type textarea "MAKE SCREEN LOOK THE DIALI"
type textarea "x"
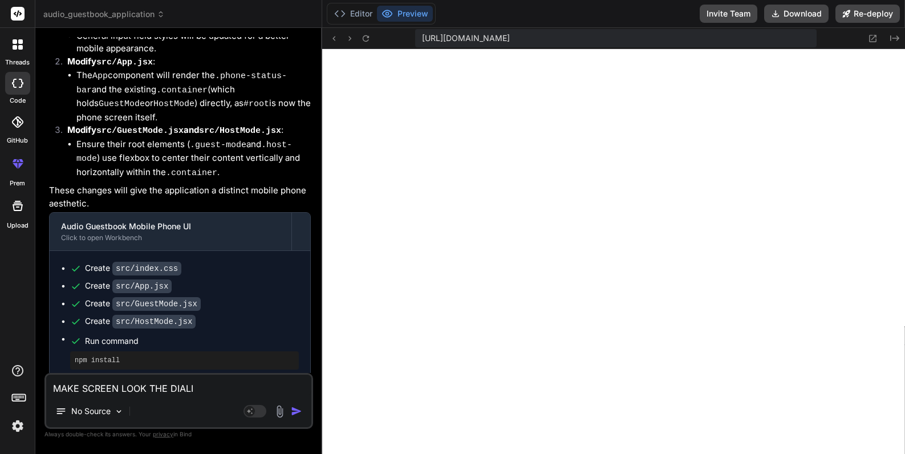
type textarea "MAKE SCREEN LOOK THE DIALIN"
type textarea "x"
type textarea "MAKE SCREEN LOOK THE DIALING"
type textarea "x"
type textarea "MAKE SCREEN LOOK THE DIALING"
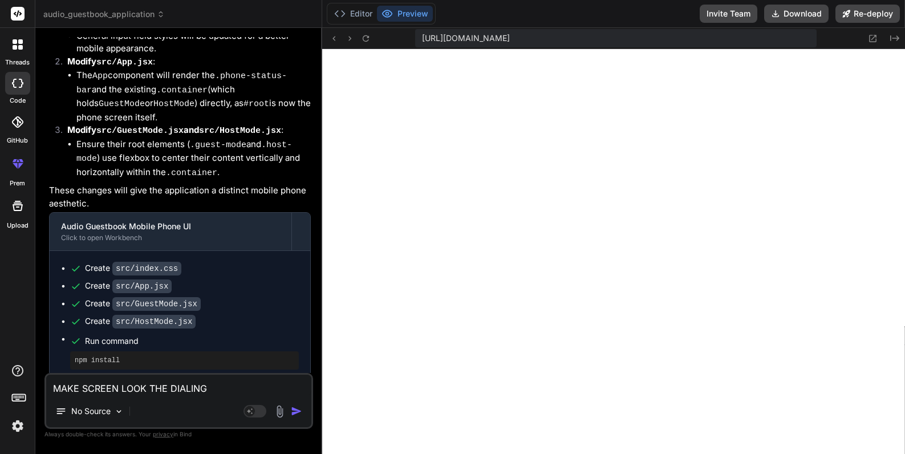
type textarea "x"
type textarea "MAKE SCREEN LOOK THE DIALING S"
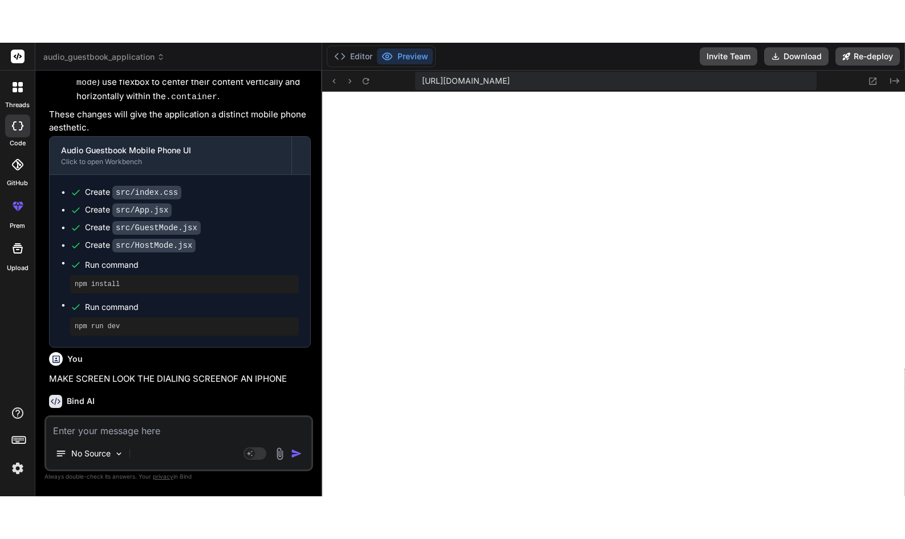
scroll to position [1170, 0]
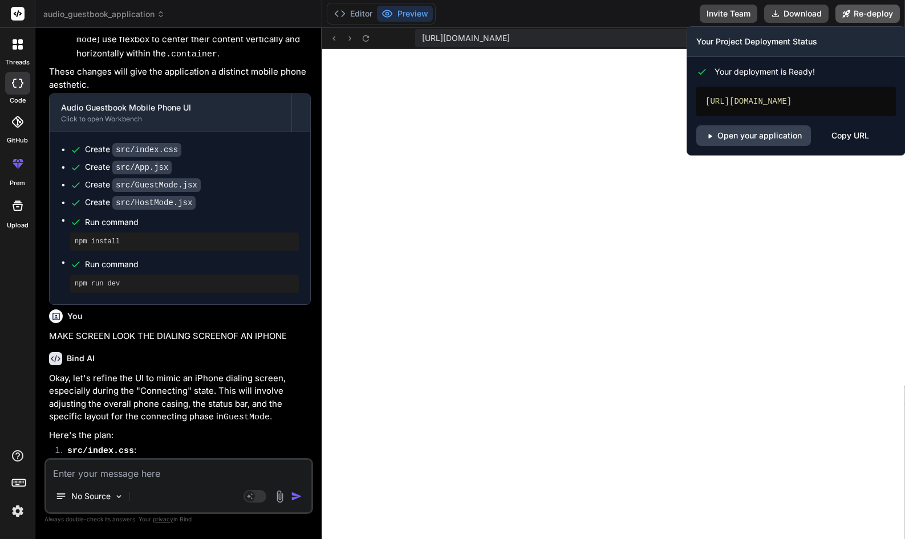
click at [871, 12] on button "Re-deploy" at bounding box center [867, 14] width 64 height 18
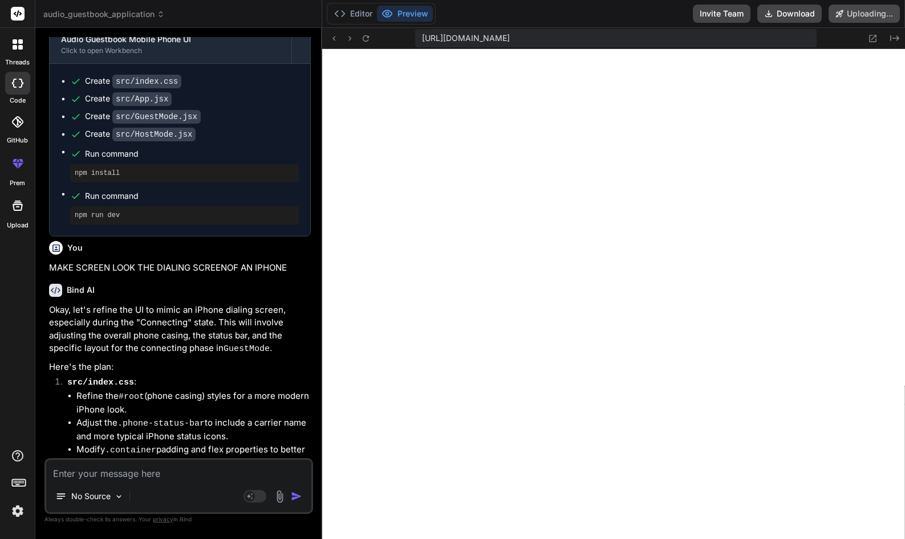
scroll to position [2544, 0]
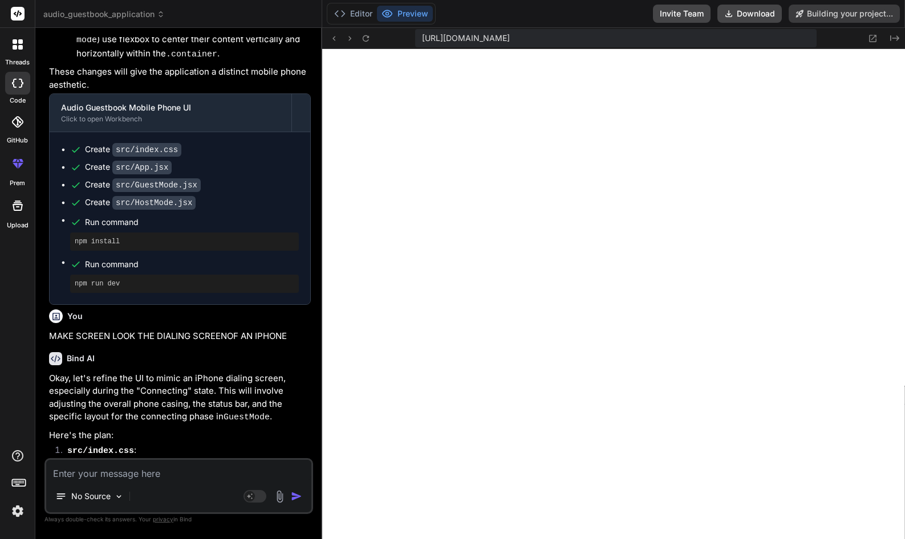
click at [132, 453] on textarea at bounding box center [178, 470] width 265 height 21
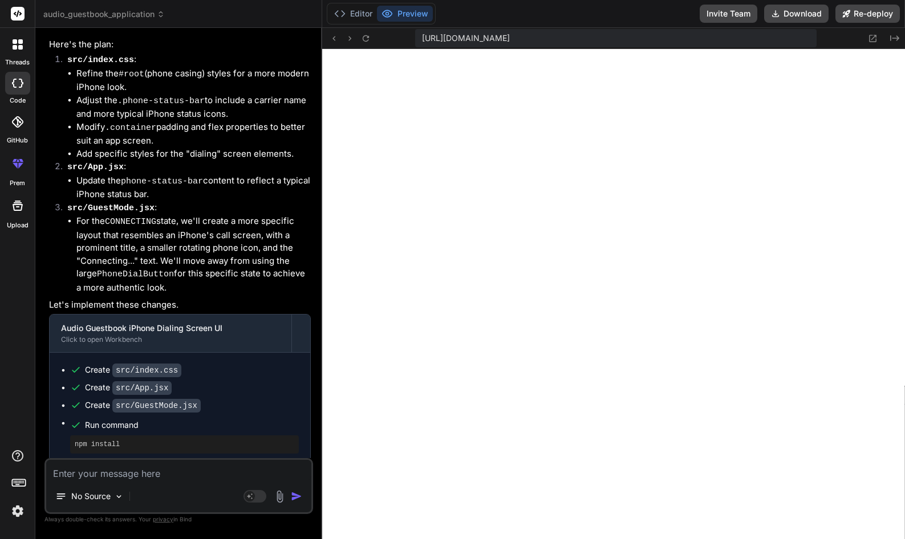
scroll to position [2980, 0]
